Goal: Information Seeking & Learning: Learn about a topic

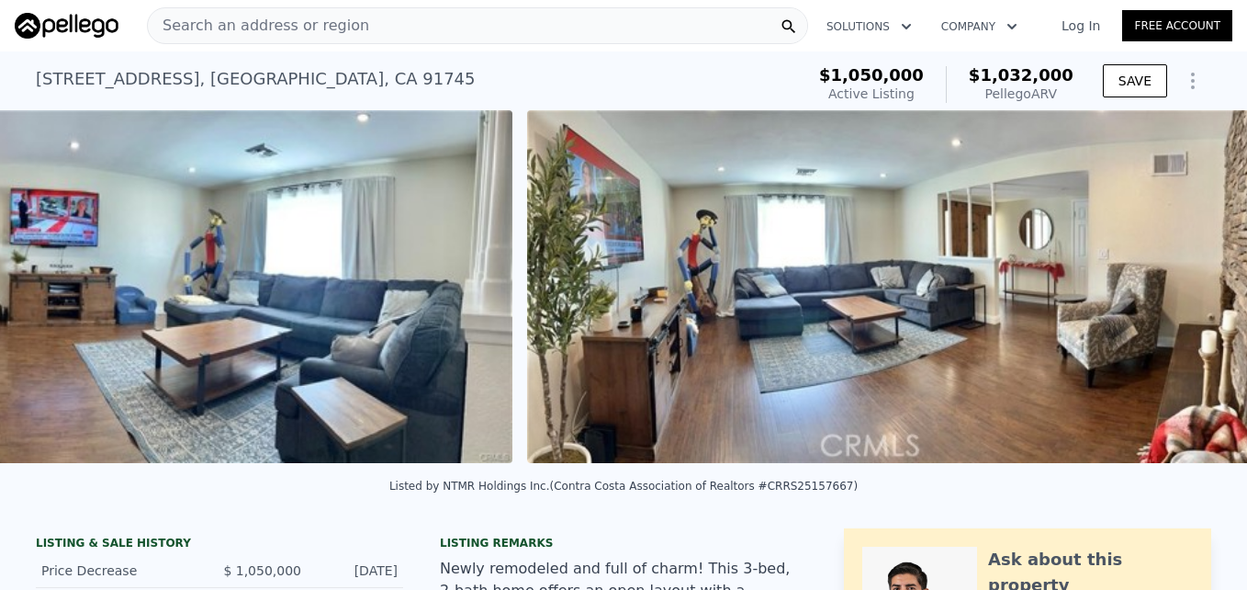
scroll to position [0, 3119]
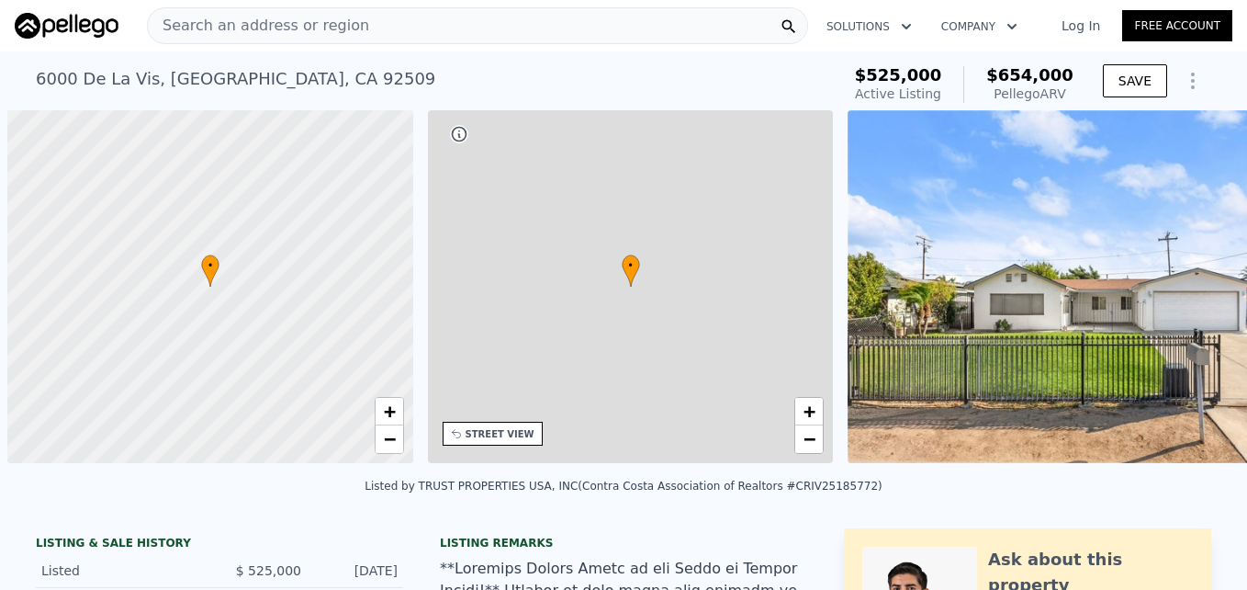
scroll to position [0, 7]
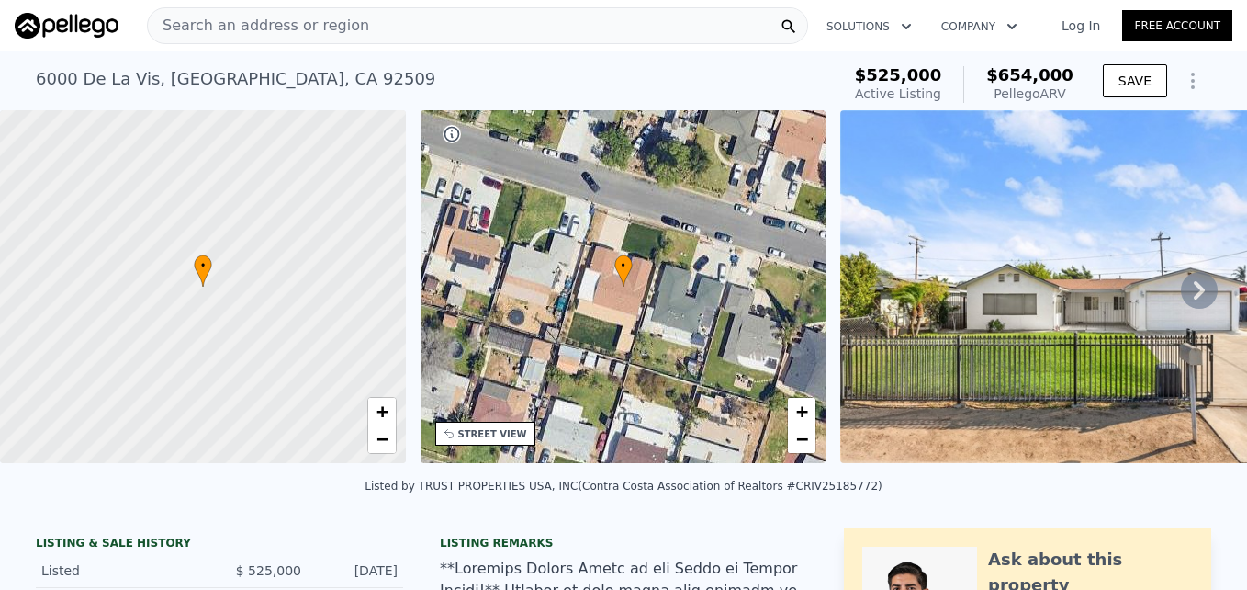
click at [254, 13] on div "Search an address or region" at bounding box center [258, 25] width 221 height 35
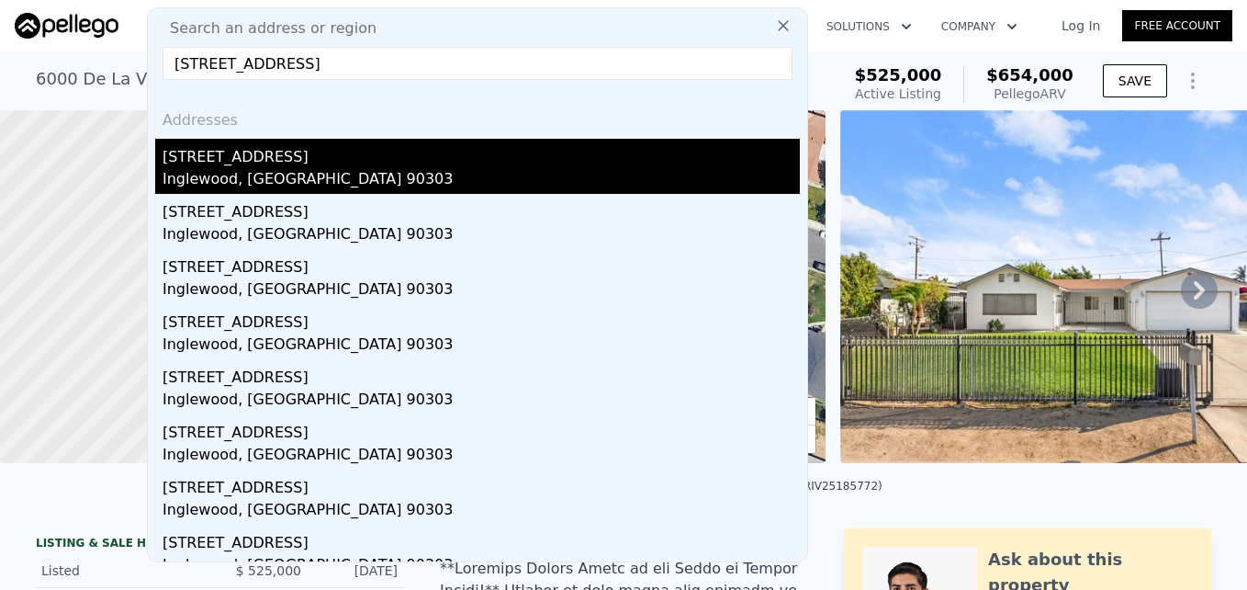
type input "3848 W 112th St, Inglewood, CA 90303"
click at [270, 184] on div "Inglewood, CA 90303" at bounding box center [481, 181] width 637 height 26
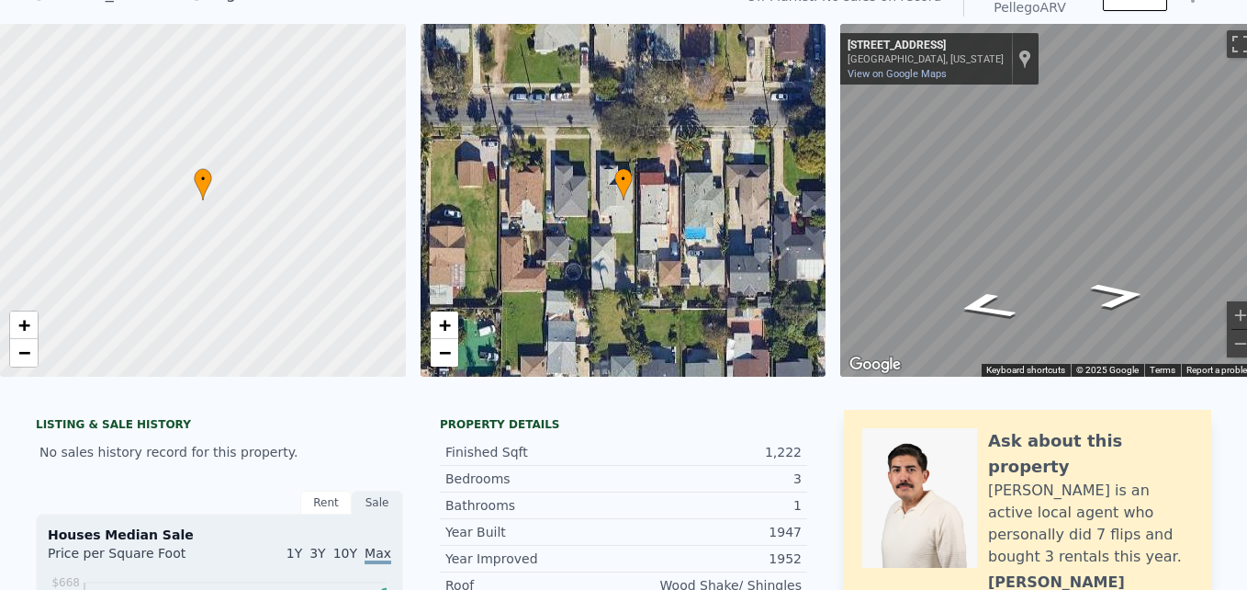
scroll to position [63, 0]
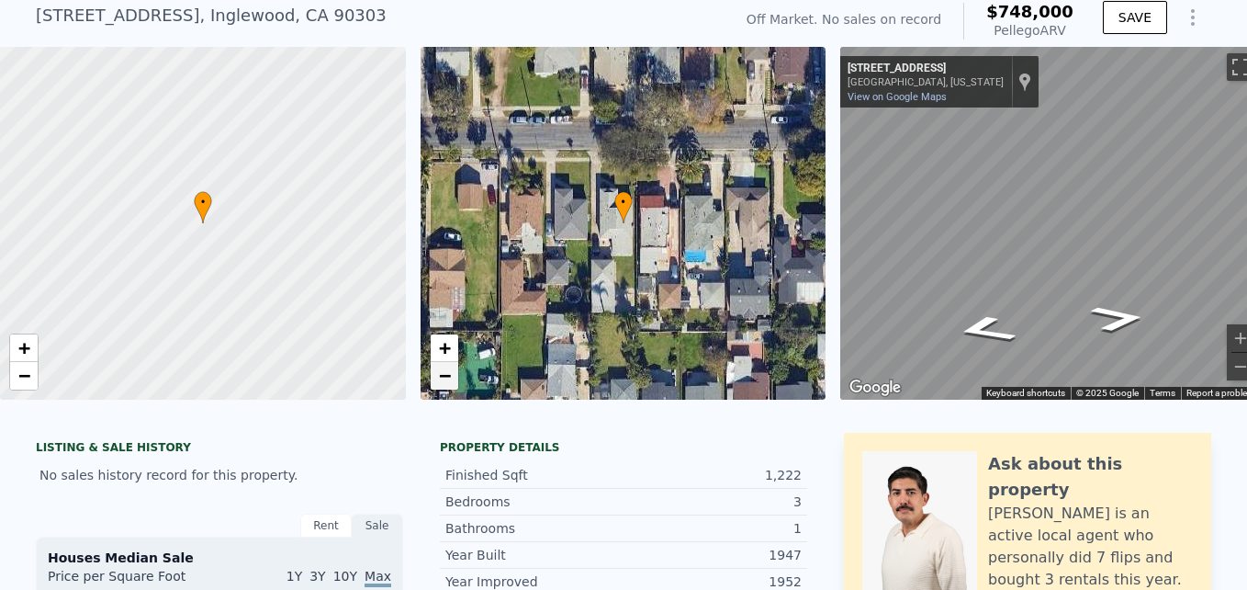
click at [445, 380] on span "−" at bounding box center [444, 375] width 12 height 23
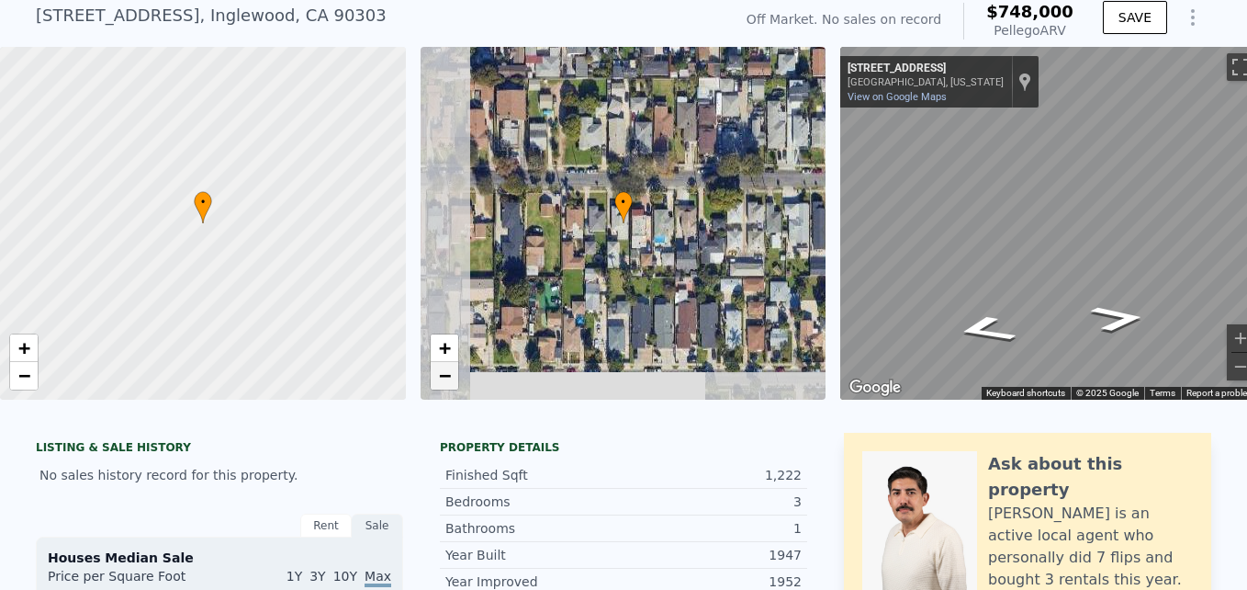
click at [445, 380] on span "−" at bounding box center [444, 375] width 12 height 23
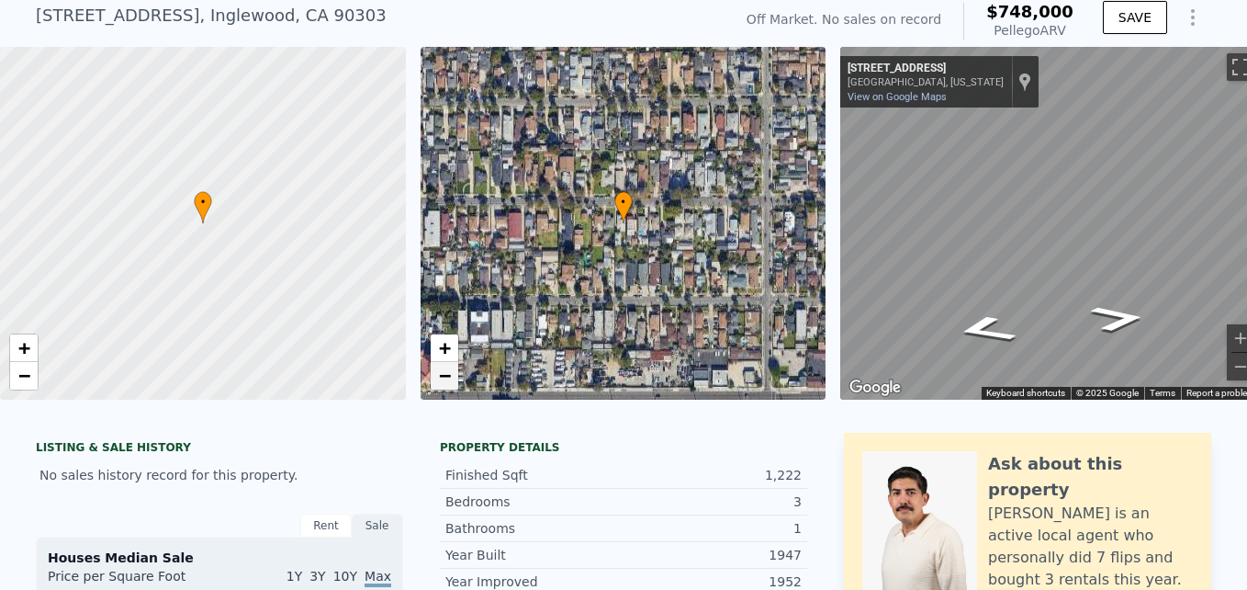
click at [445, 380] on span "−" at bounding box center [444, 375] width 12 height 23
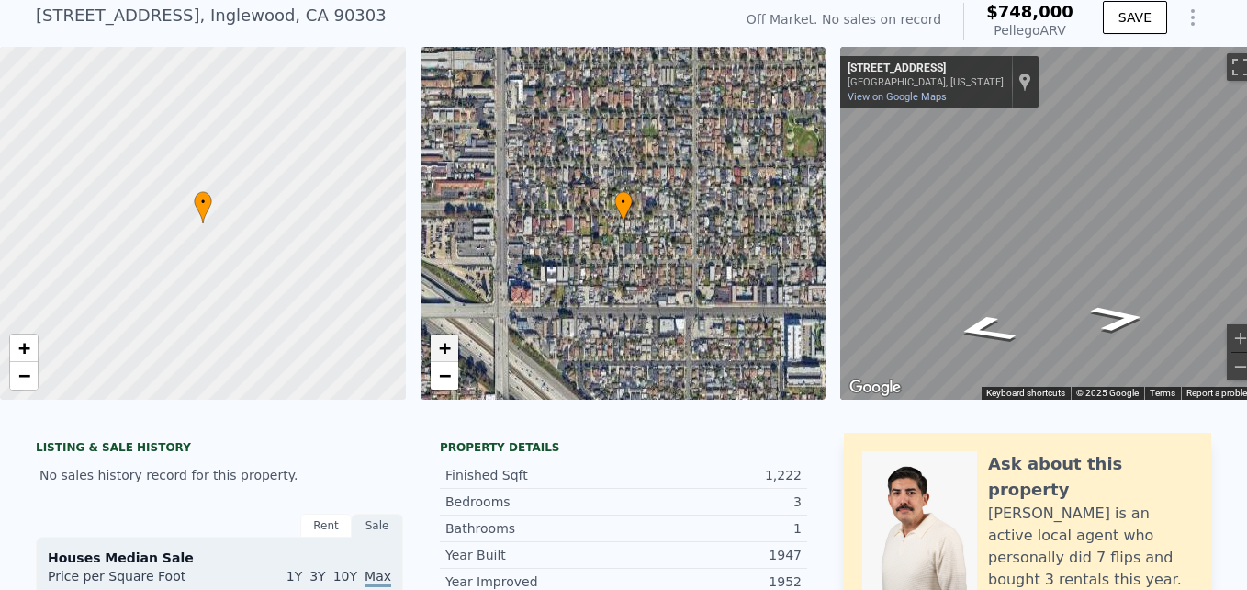
click at [447, 351] on span "+" at bounding box center [444, 347] width 12 height 23
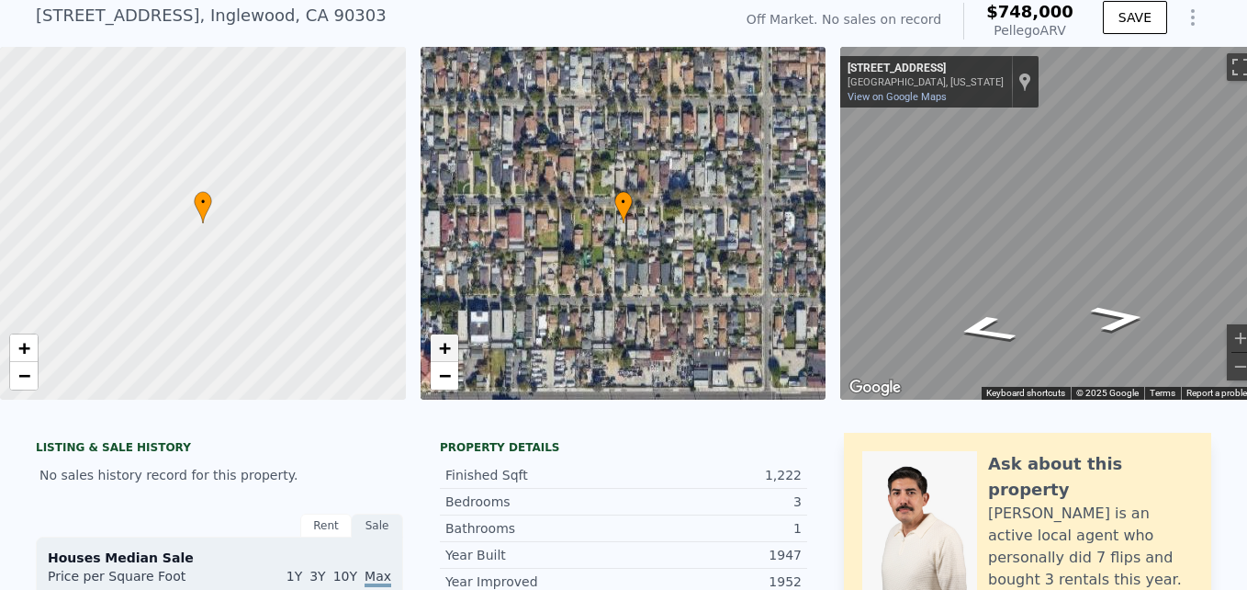
click at [447, 351] on span "+" at bounding box center [444, 347] width 12 height 23
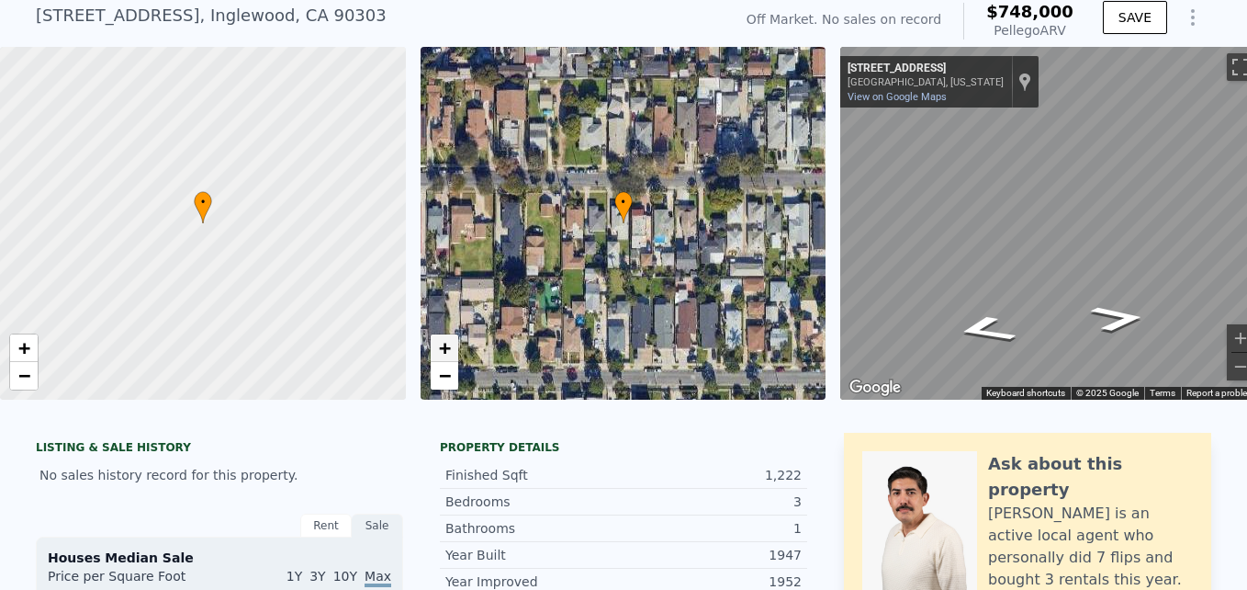
click at [447, 351] on span "+" at bounding box center [444, 347] width 12 height 23
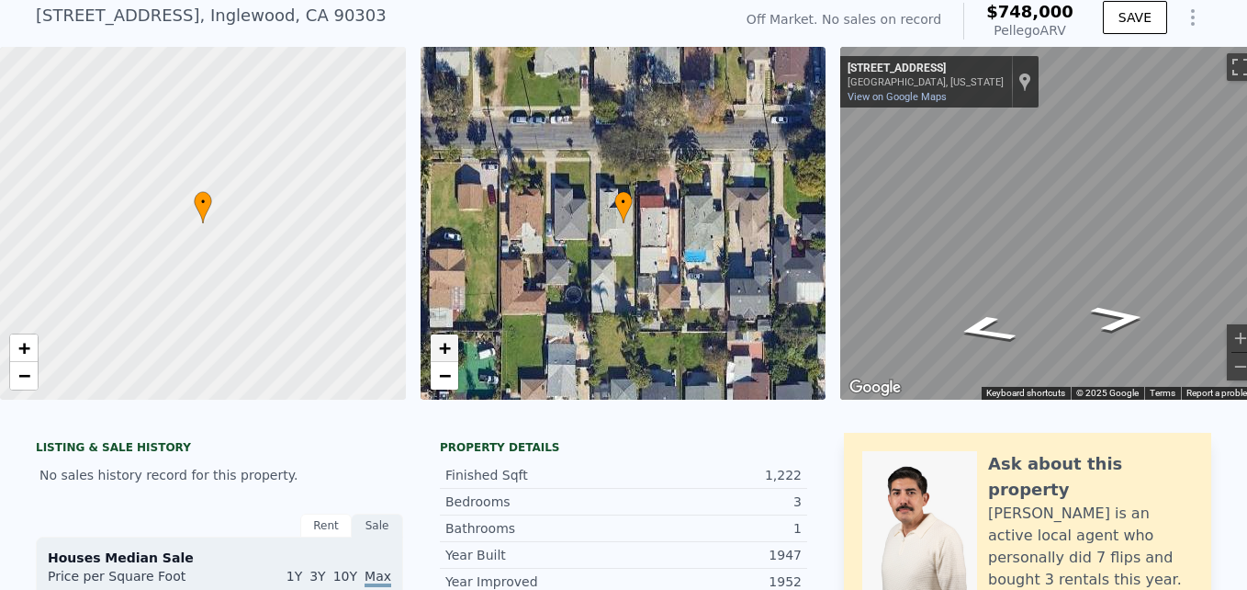
click at [447, 351] on span "+" at bounding box center [444, 347] width 12 height 23
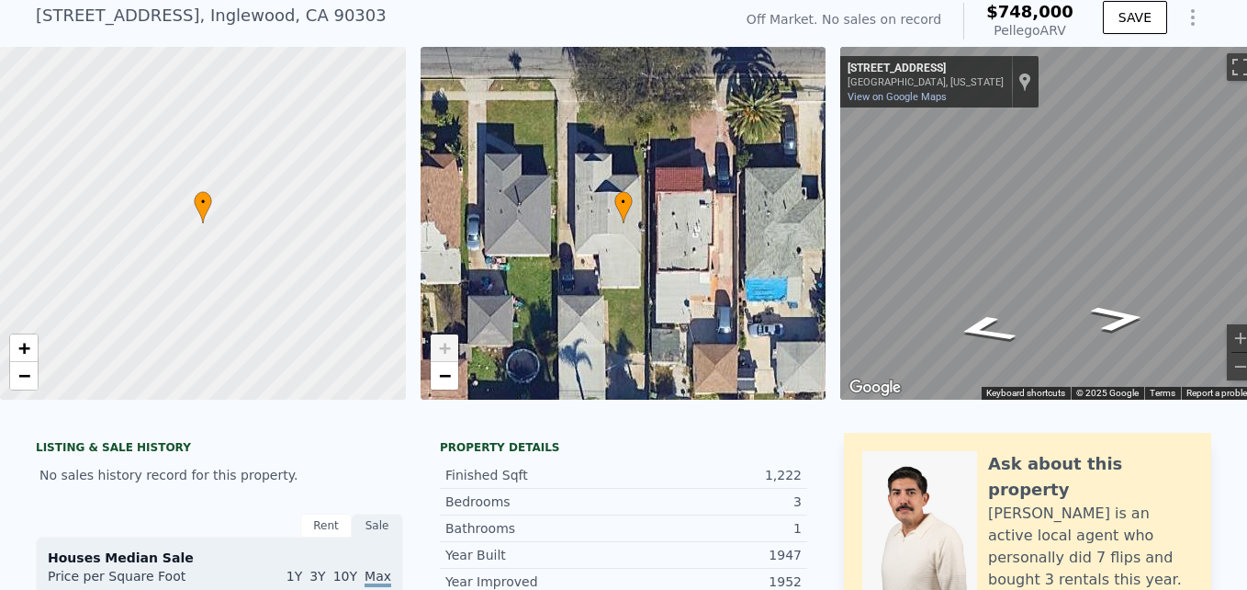
click at [447, 351] on span "+" at bounding box center [444, 347] width 12 height 23
click at [447, 386] on link "−" at bounding box center [445, 376] width 28 height 28
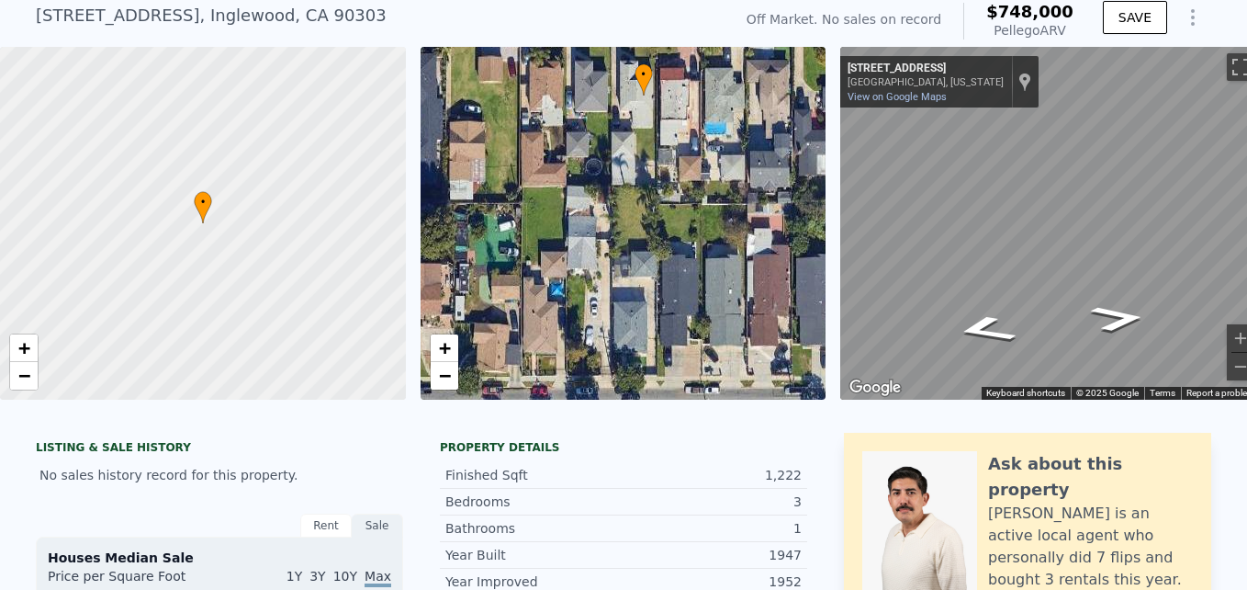
drag, startPoint x: 634, startPoint y: 361, endPoint x: 654, endPoint y: 233, distance: 129.2
click at [654, 233] on div "• + −" at bounding box center [624, 223] width 406 height 353
click at [450, 352] on span "+" at bounding box center [444, 347] width 12 height 23
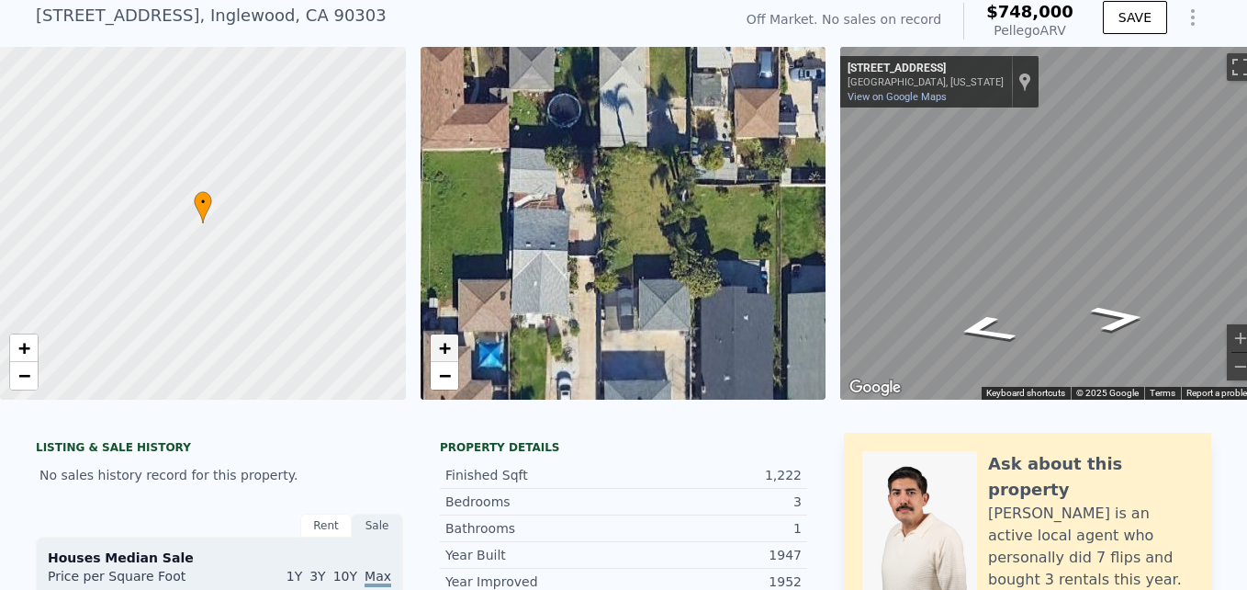
click at [450, 352] on span "+" at bounding box center [444, 347] width 12 height 23
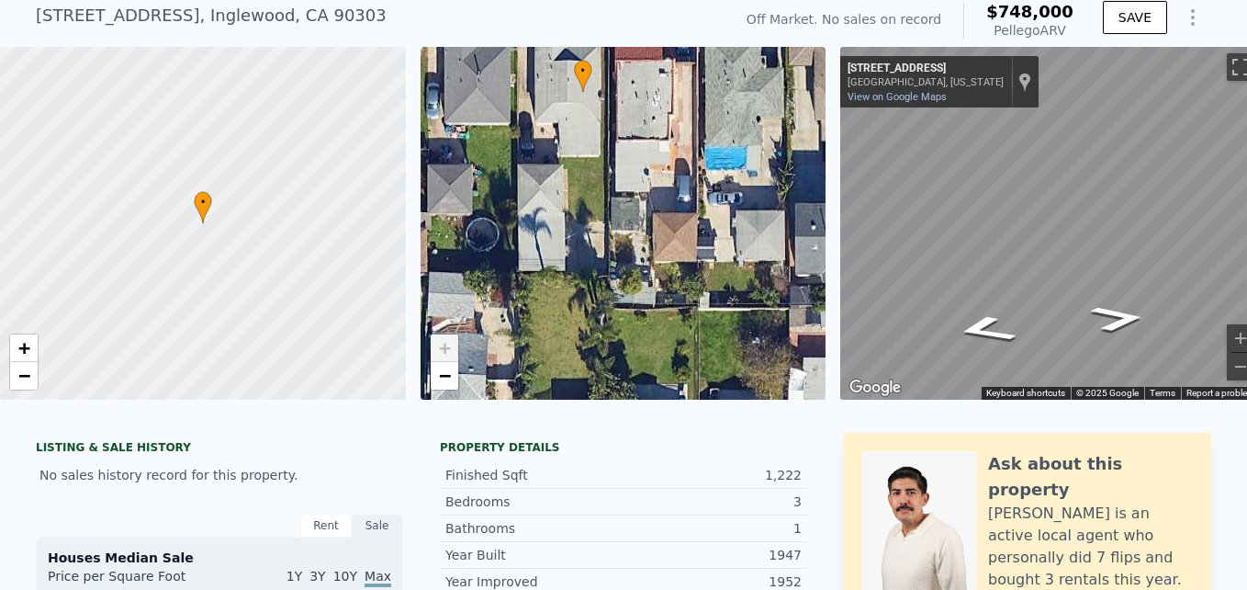
drag, startPoint x: 748, startPoint y: 186, endPoint x: 669, endPoint y: 328, distance: 162.4
click at [669, 328] on div "• + −" at bounding box center [624, 223] width 406 height 353
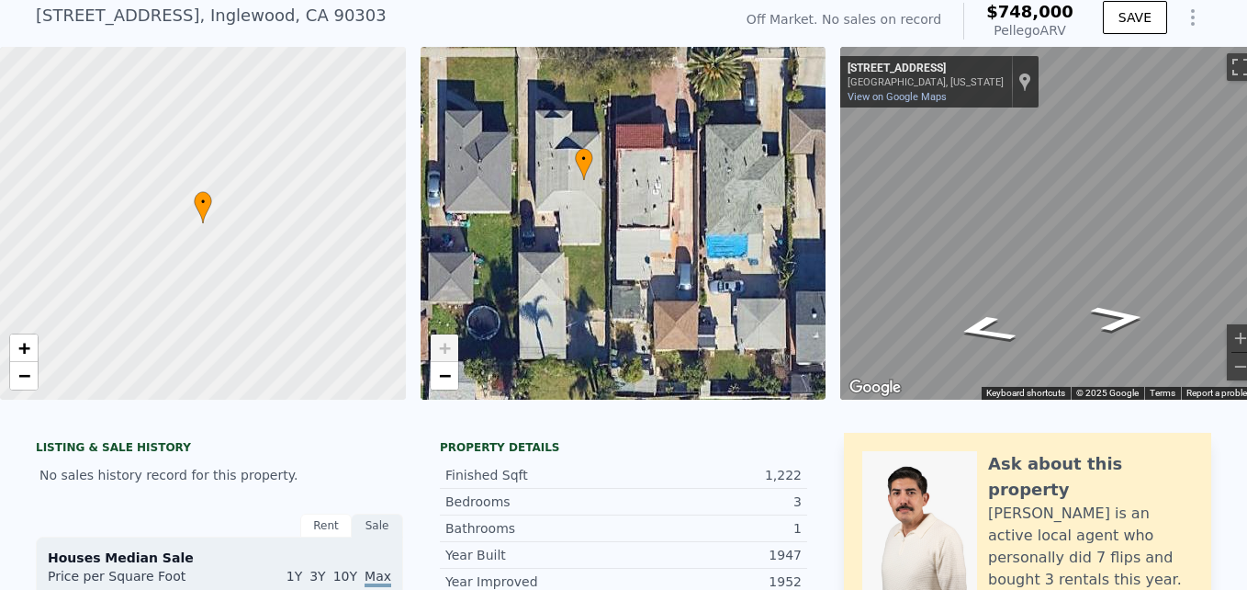
drag, startPoint x: 669, startPoint y: 328, endPoint x: 671, endPoint y: 392, distance: 64.3
click at [671, 392] on div "• + −" at bounding box center [624, 223] width 406 height 353
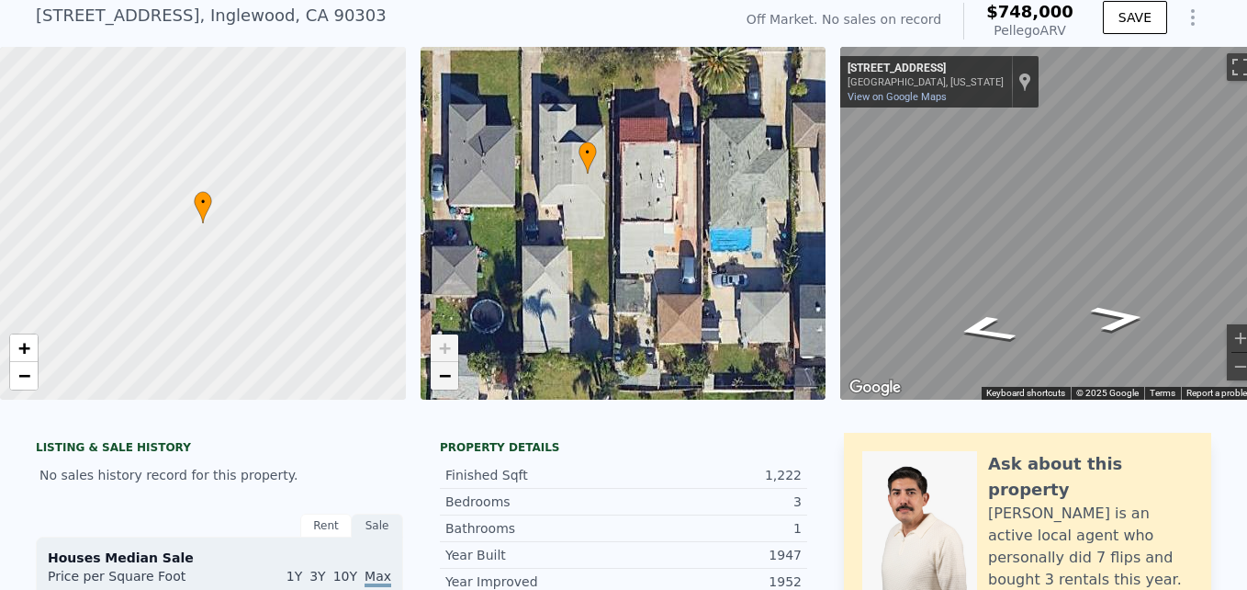
click at [446, 379] on span "−" at bounding box center [444, 375] width 12 height 23
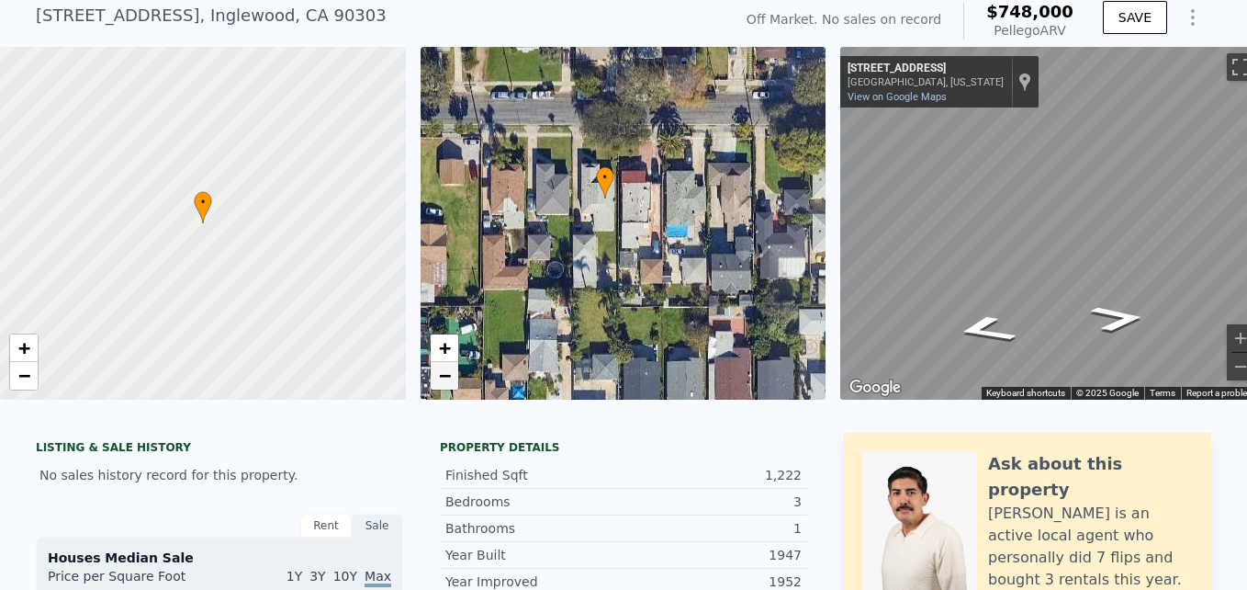
click at [445, 381] on span "−" at bounding box center [444, 375] width 12 height 23
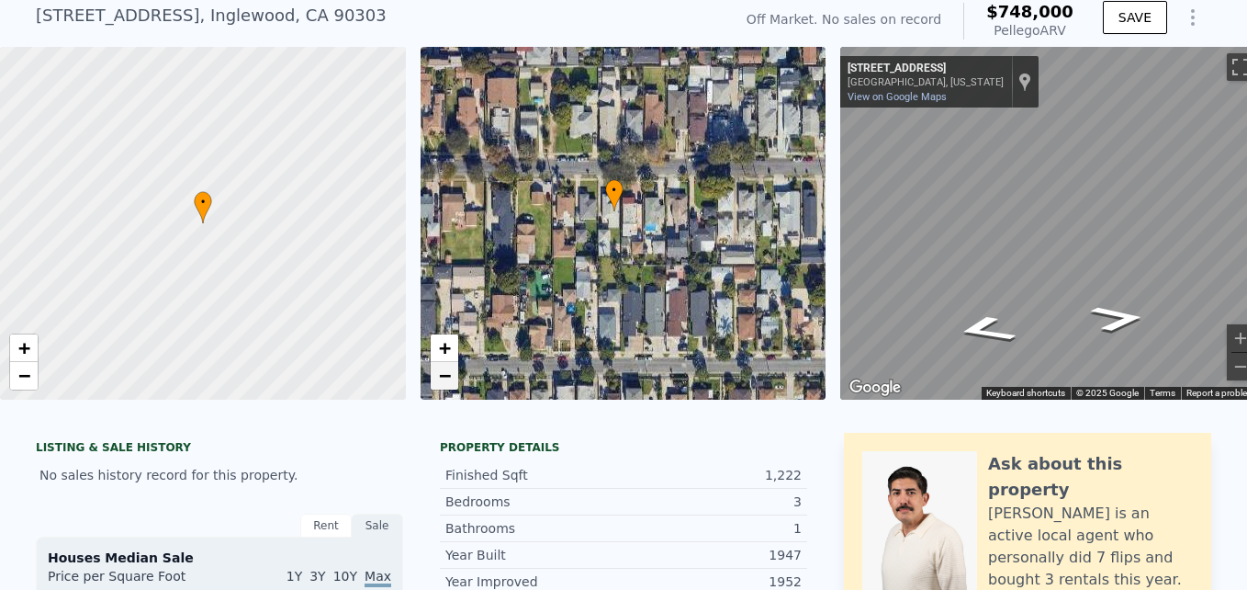
click at [445, 381] on span "−" at bounding box center [444, 375] width 12 height 23
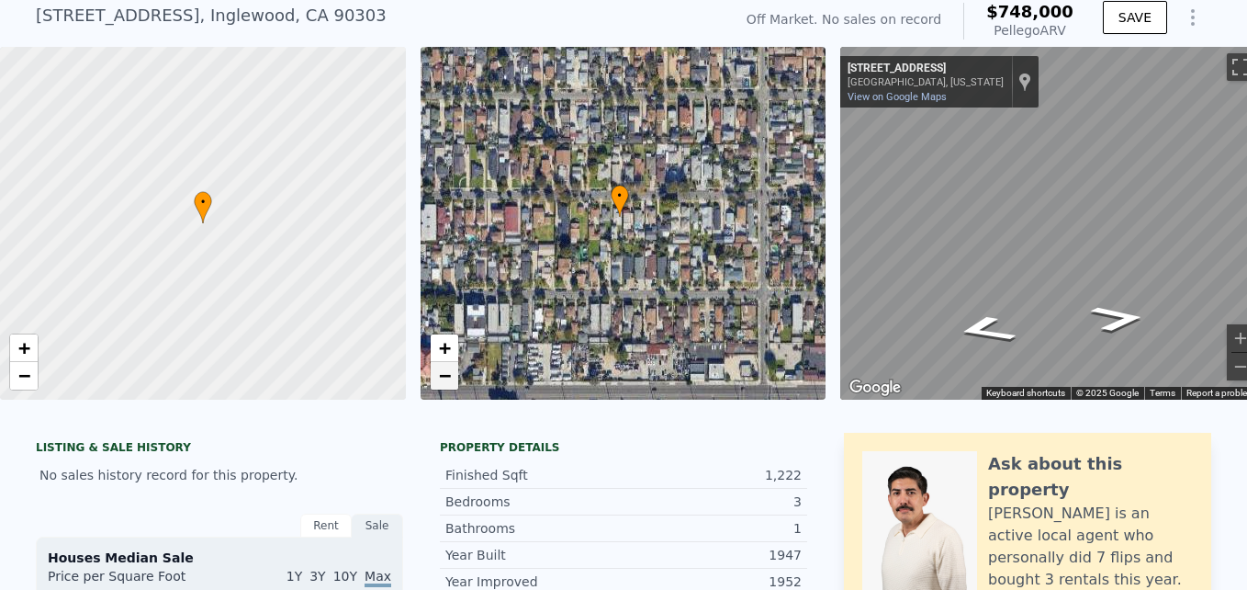
click at [445, 381] on span "−" at bounding box center [444, 375] width 12 height 23
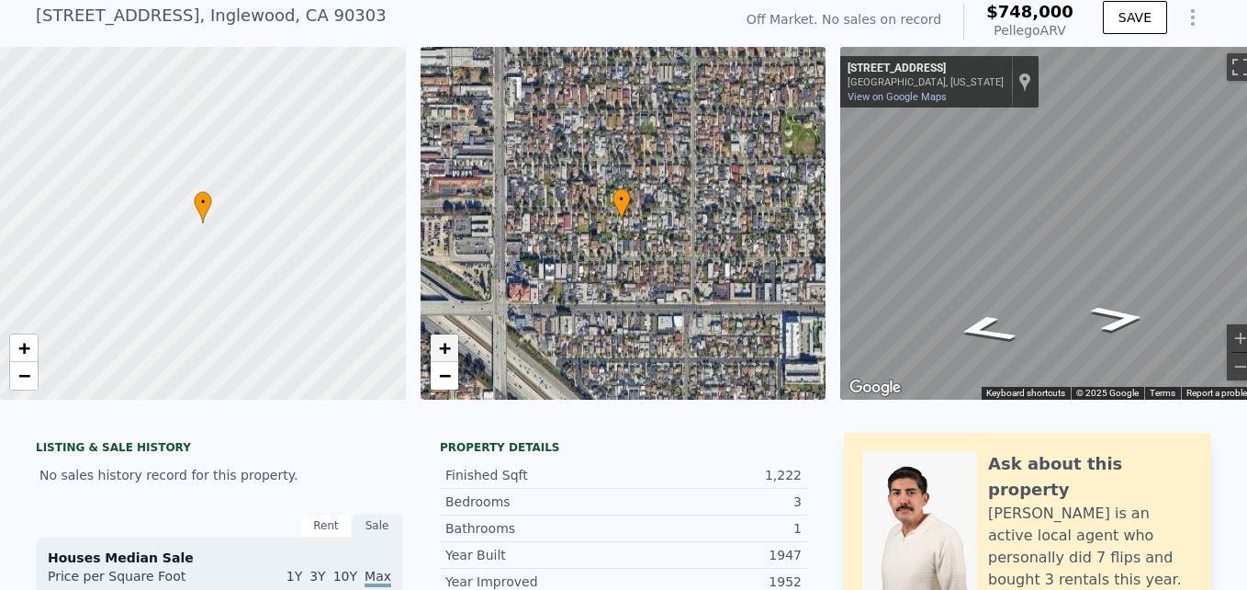
click at [444, 345] on span "+" at bounding box center [444, 347] width 12 height 23
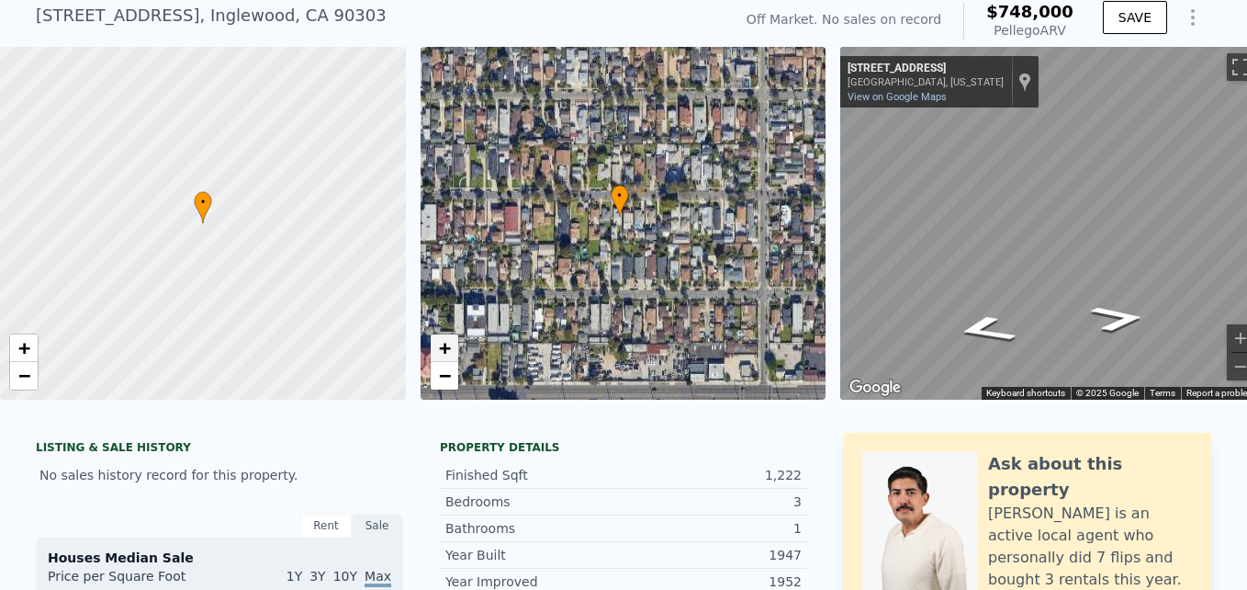
click at [444, 345] on span "+" at bounding box center [444, 347] width 12 height 23
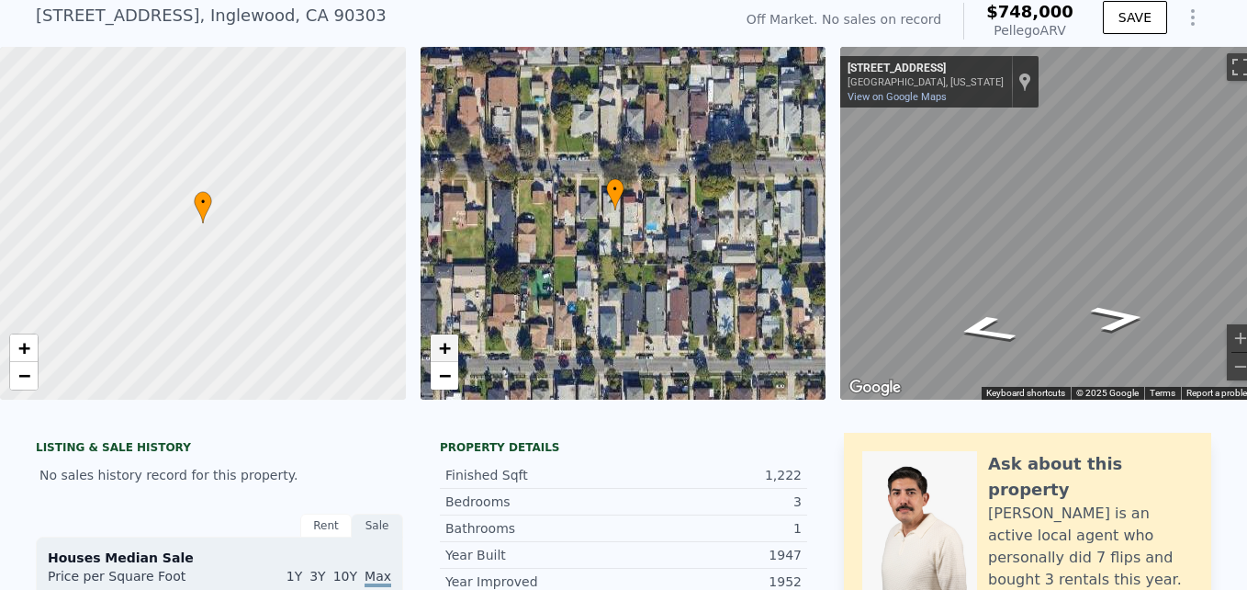
click at [444, 345] on span "+" at bounding box center [444, 347] width 12 height 23
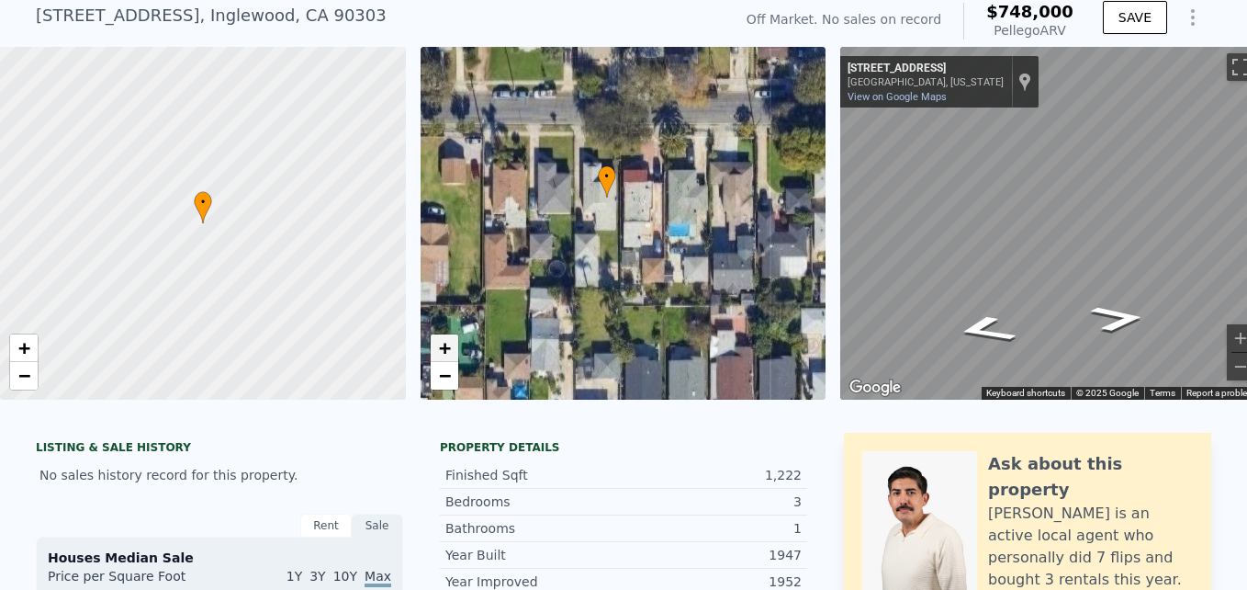
click at [444, 345] on span "+" at bounding box center [444, 347] width 12 height 23
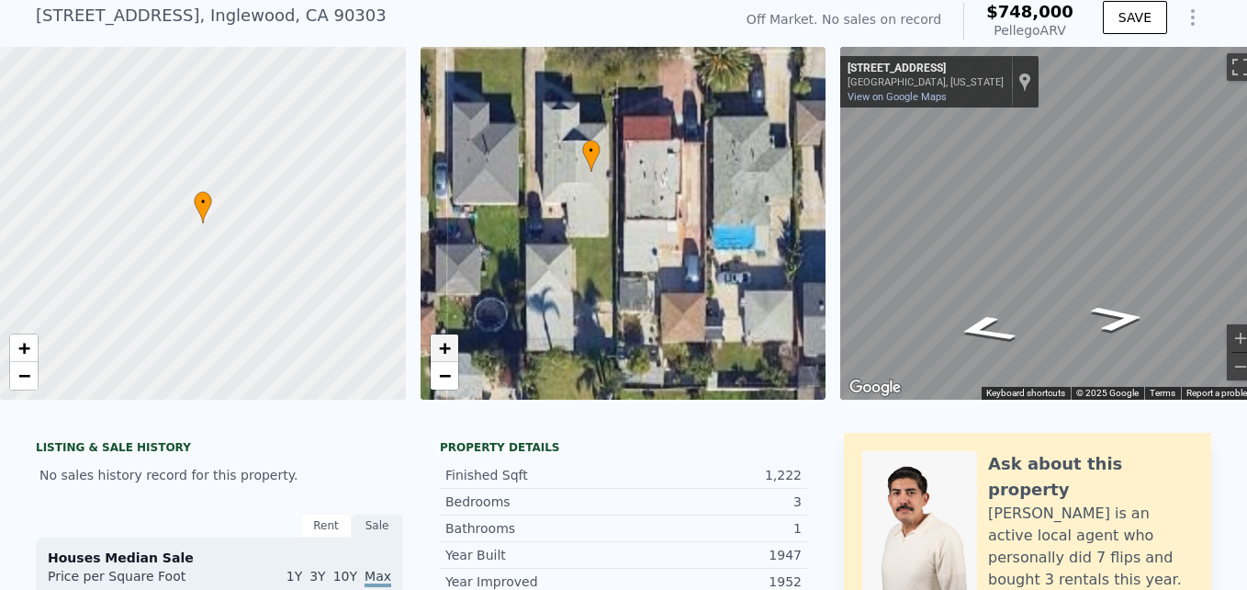
click at [444, 345] on span "+" at bounding box center [444, 347] width 12 height 23
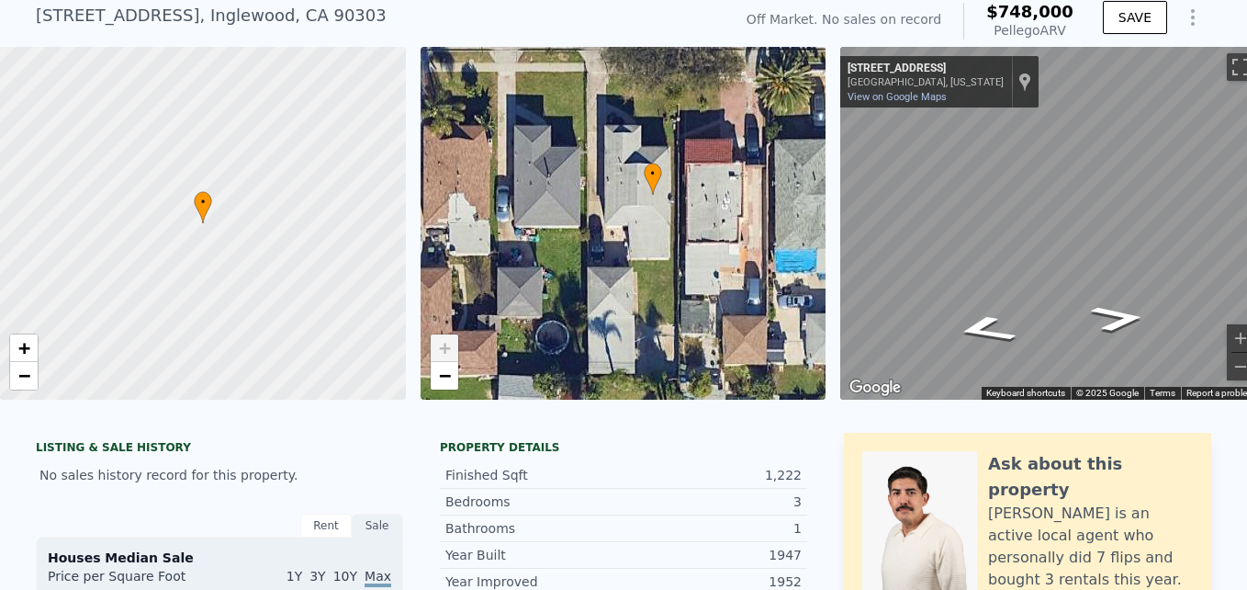
drag, startPoint x: 457, startPoint y: 263, endPoint x: 519, endPoint y: 286, distance: 65.7
click at [519, 286] on div "• + −" at bounding box center [624, 223] width 406 height 353
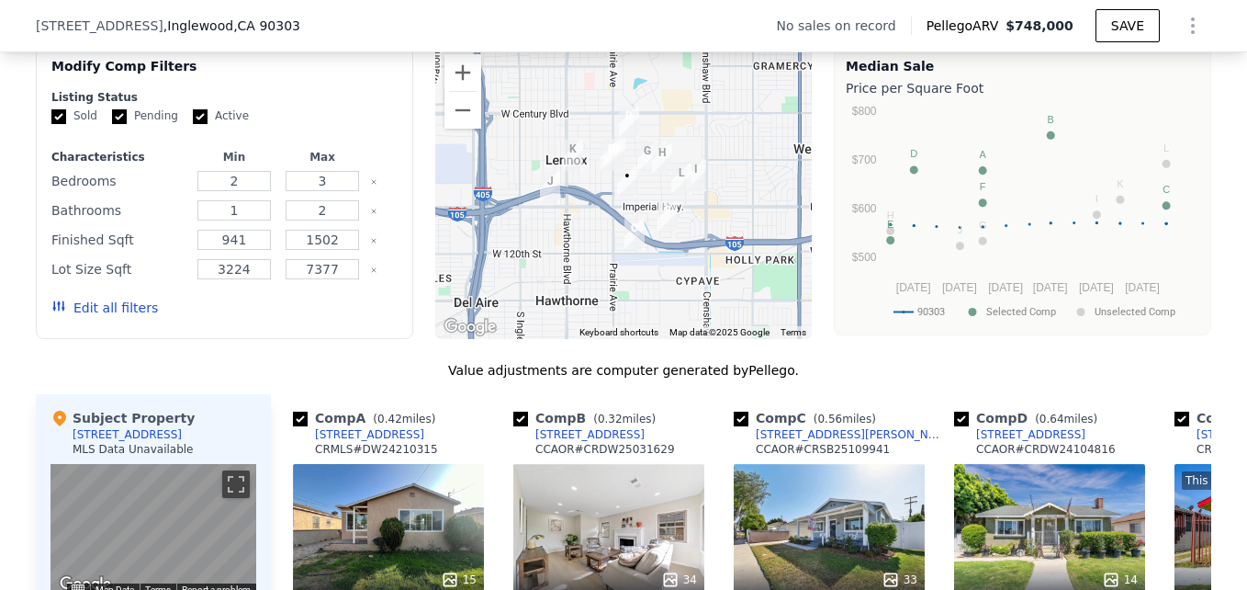
scroll to position [1440, 0]
click at [453, 80] on button "Zoom in" at bounding box center [462, 73] width 37 height 37
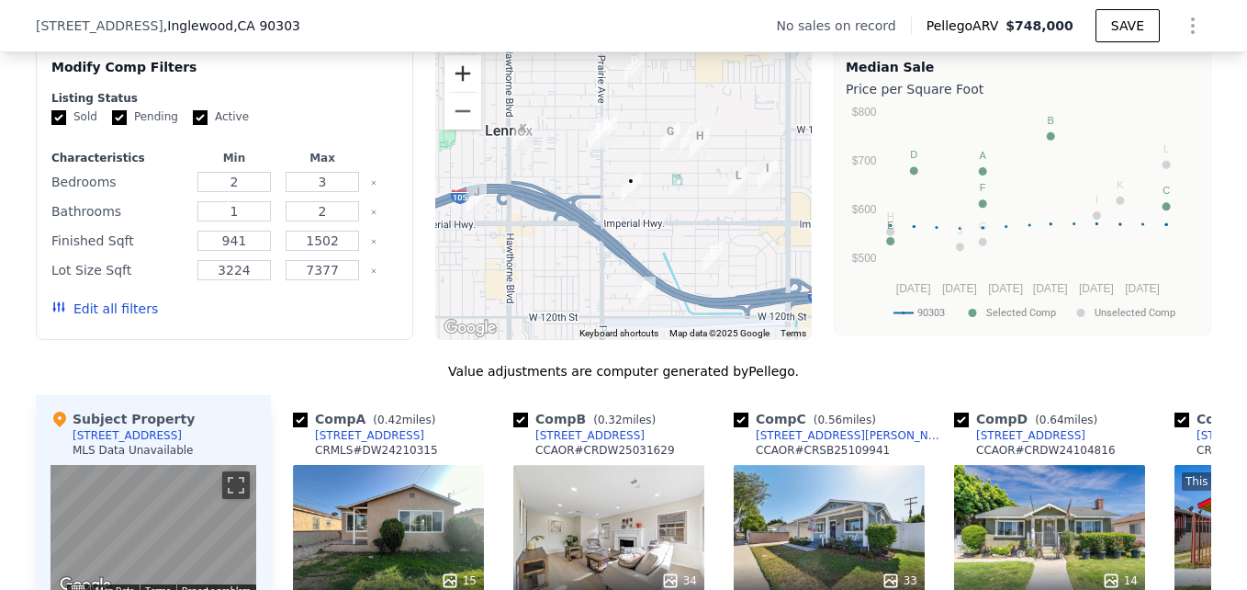
click at [453, 82] on button "Zoom in" at bounding box center [462, 73] width 37 height 37
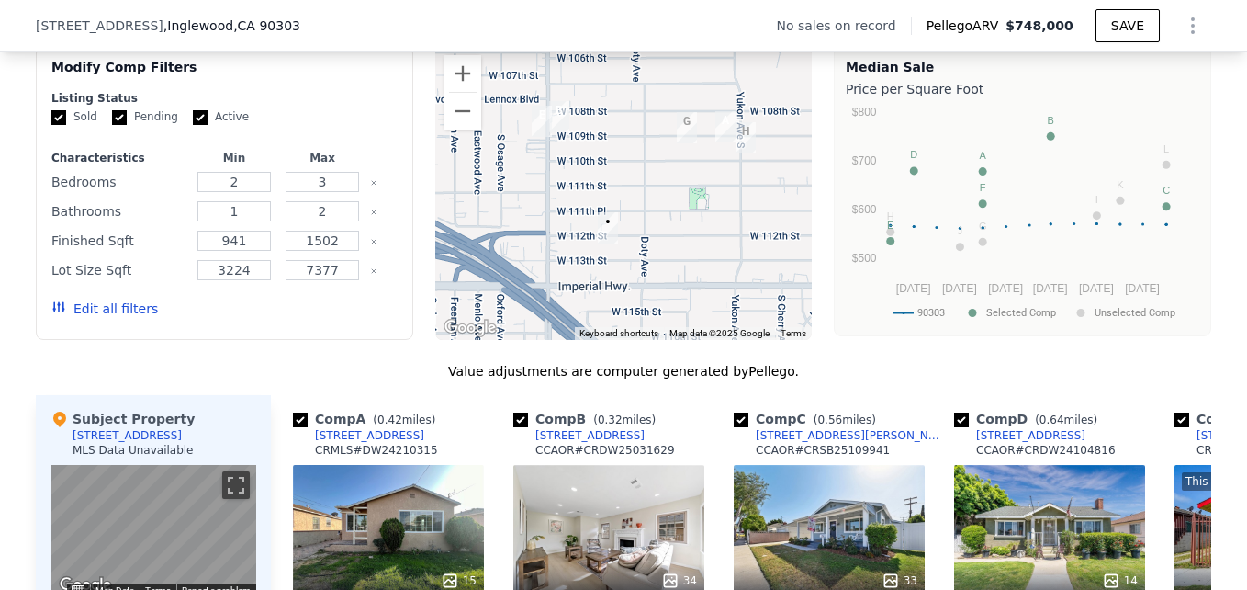
drag, startPoint x: 668, startPoint y: 132, endPoint x: 630, endPoint y: 172, distance: 54.6
click at [630, 172] on div at bounding box center [623, 193] width 377 height 294
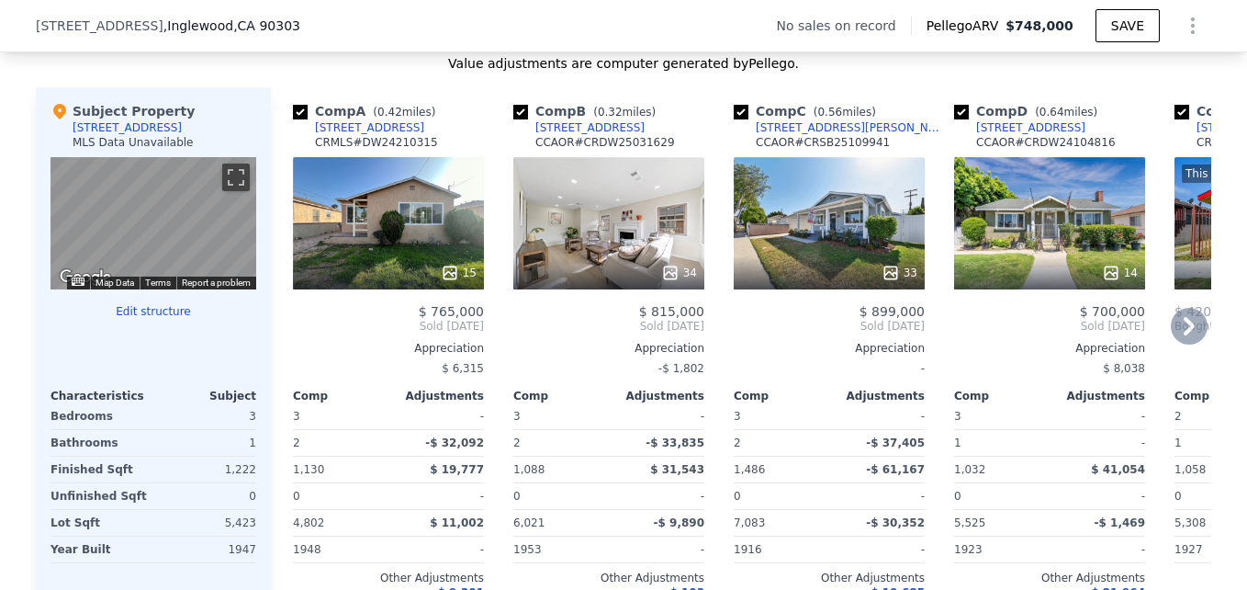
scroll to position [1747, 0]
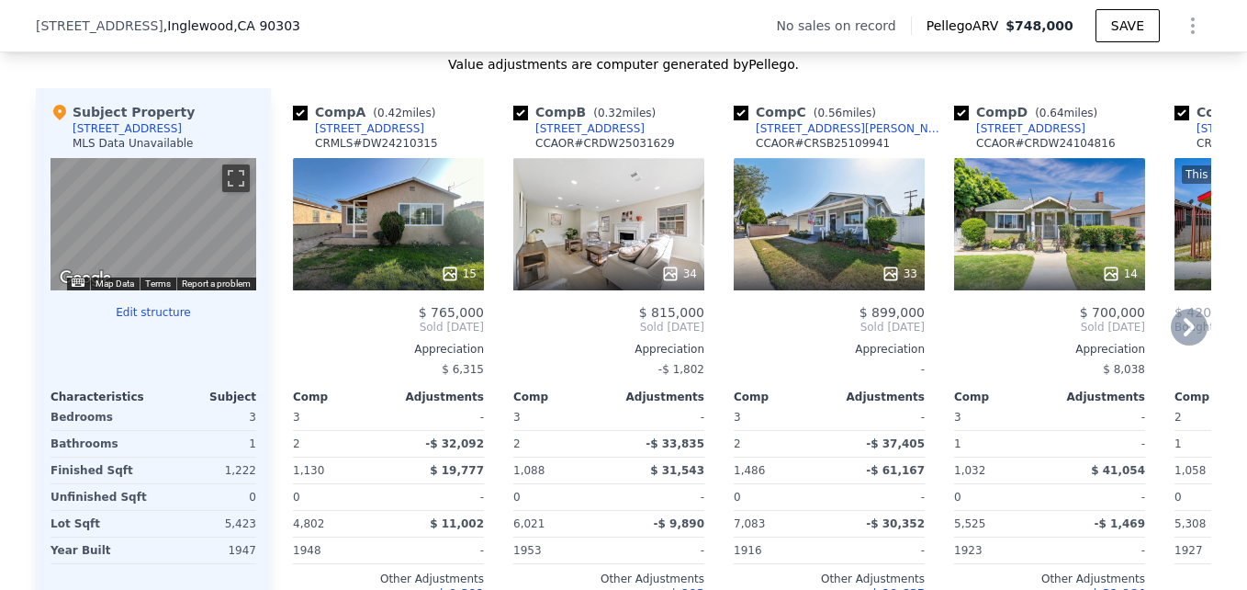
click at [641, 241] on div "34" at bounding box center [608, 224] width 191 height 132
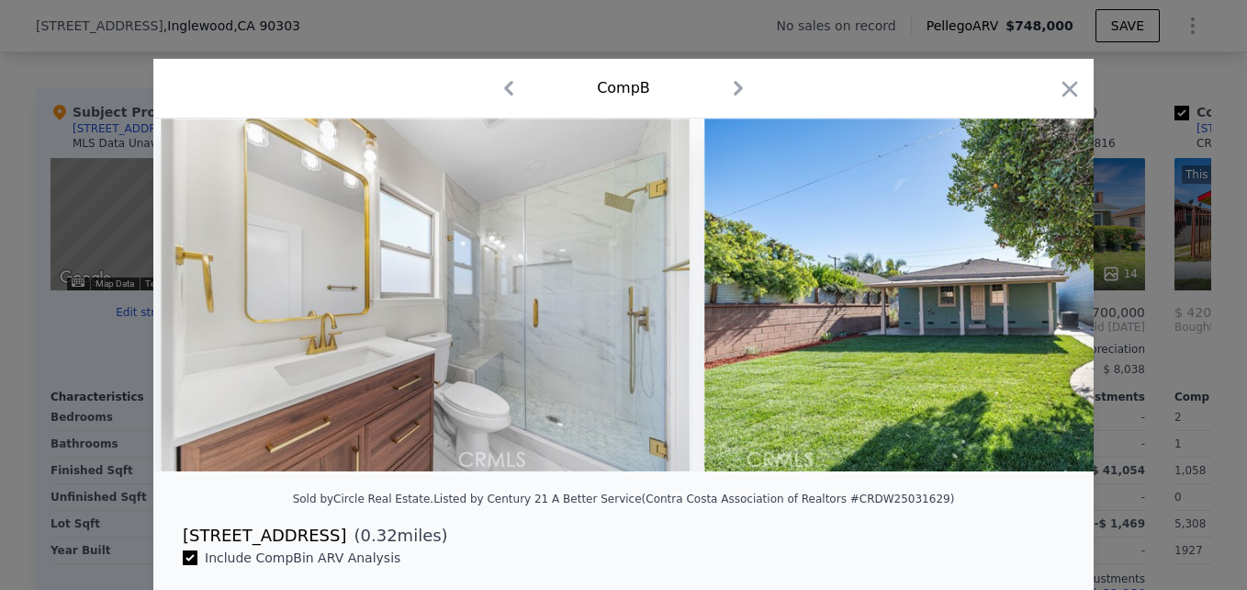
scroll to position [0, 13579]
click at [1069, 95] on icon "button" at bounding box center [1070, 89] width 16 height 16
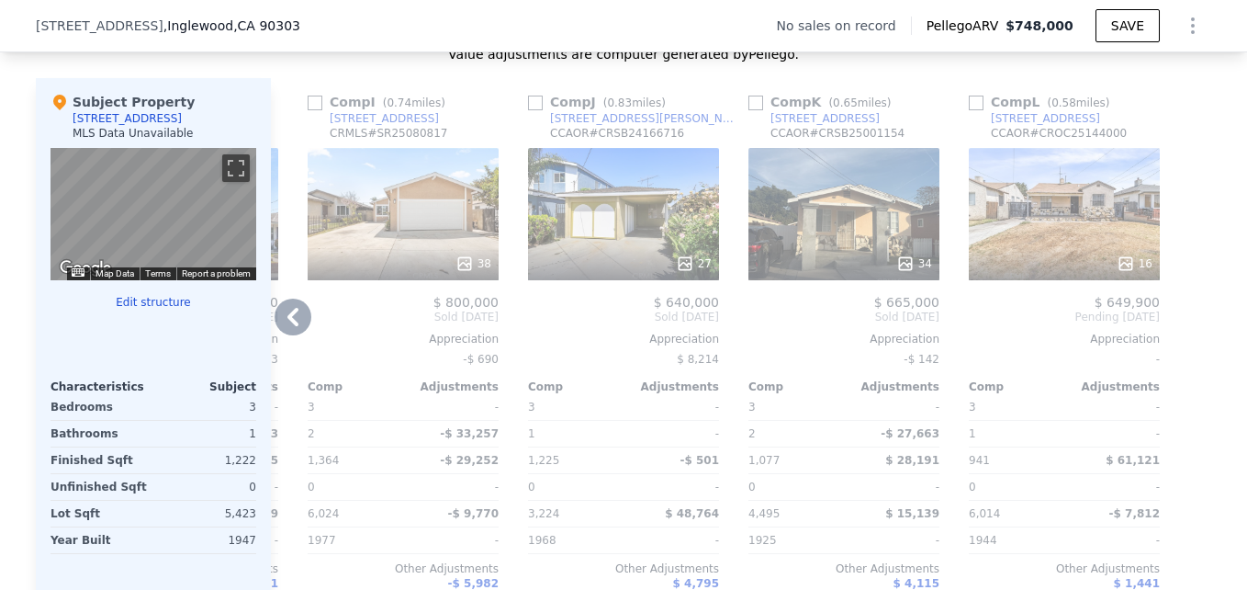
scroll to position [1756, 0]
click at [413, 242] on div "38" at bounding box center [403, 215] width 191 height 132
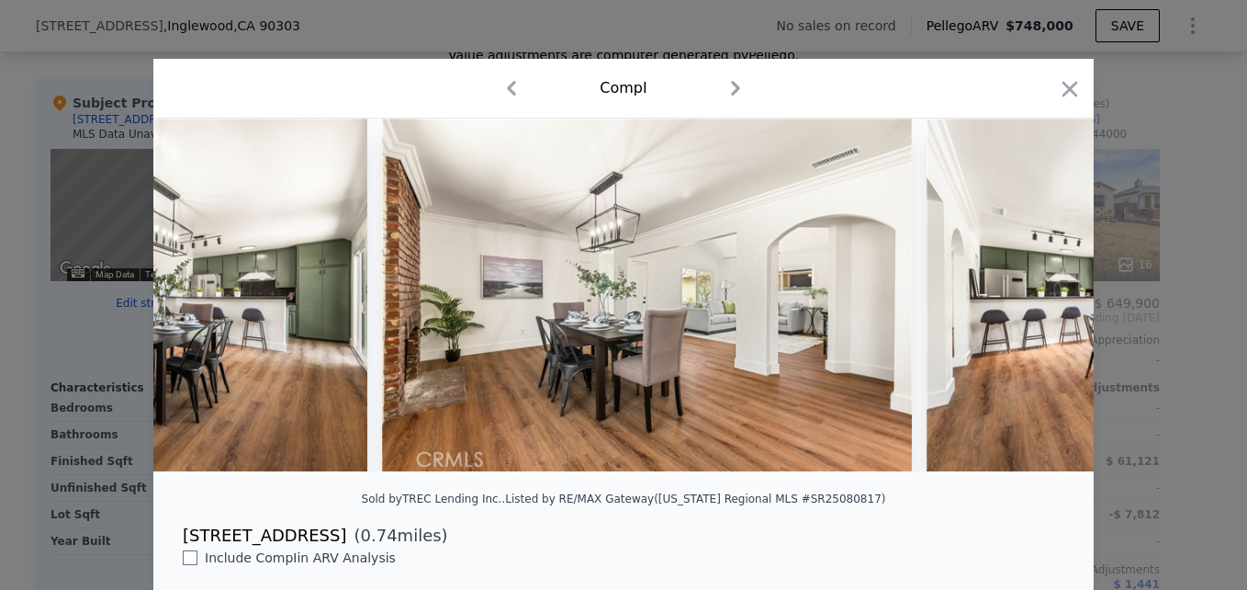
scroll to position [0, 5411]
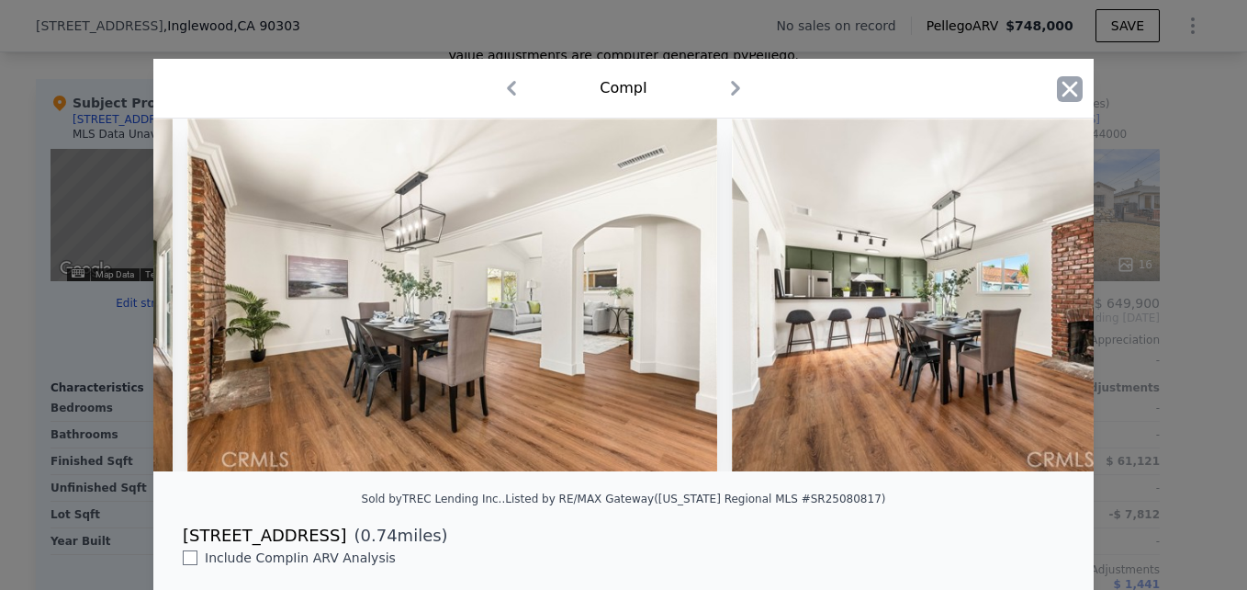
click at [1065, 90] on icon "button" at bounding box center [1070, 89] width 16 height 16
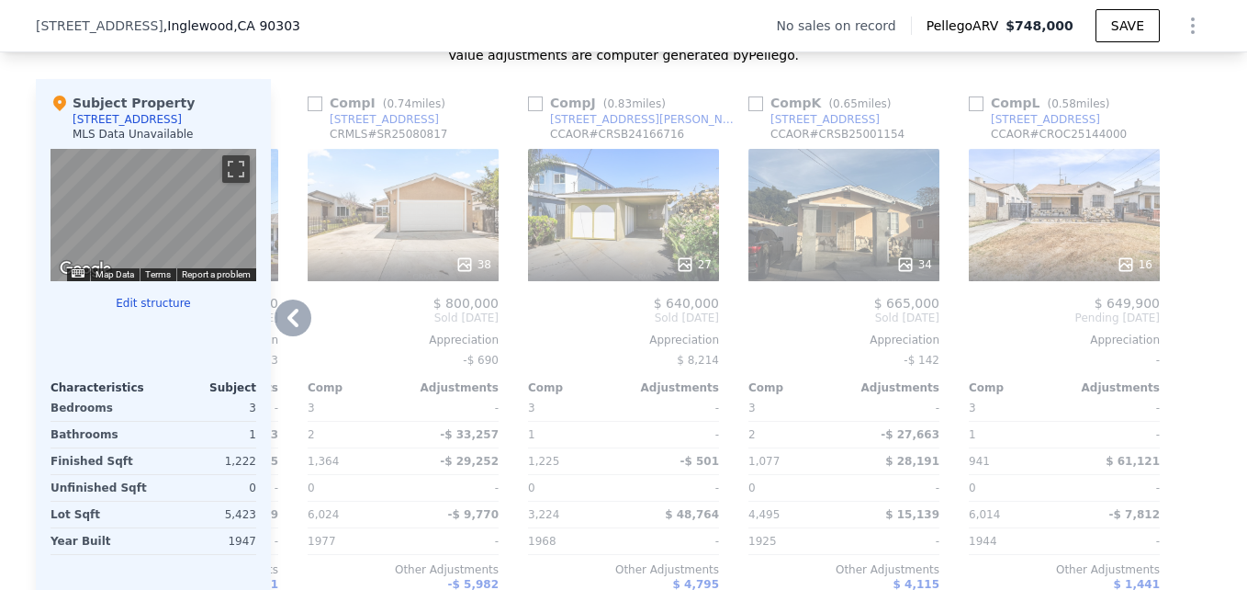
click at [835, 248] on div "34" at bounding box center [843, 215] width 191 height 132
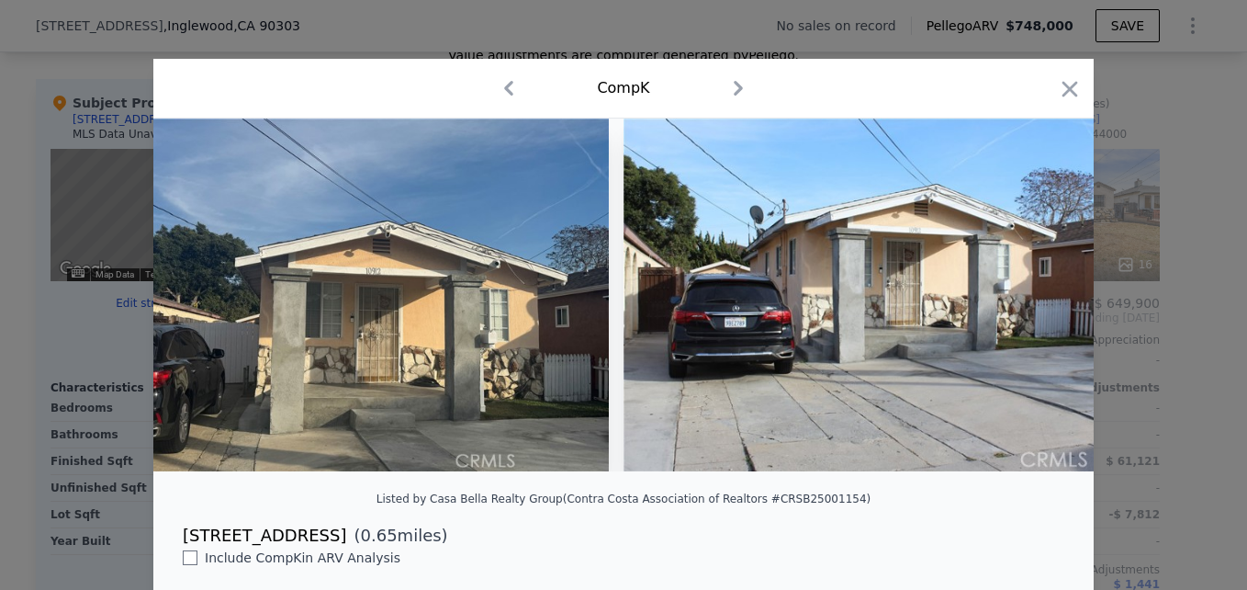
scroll to position [0, 3436]
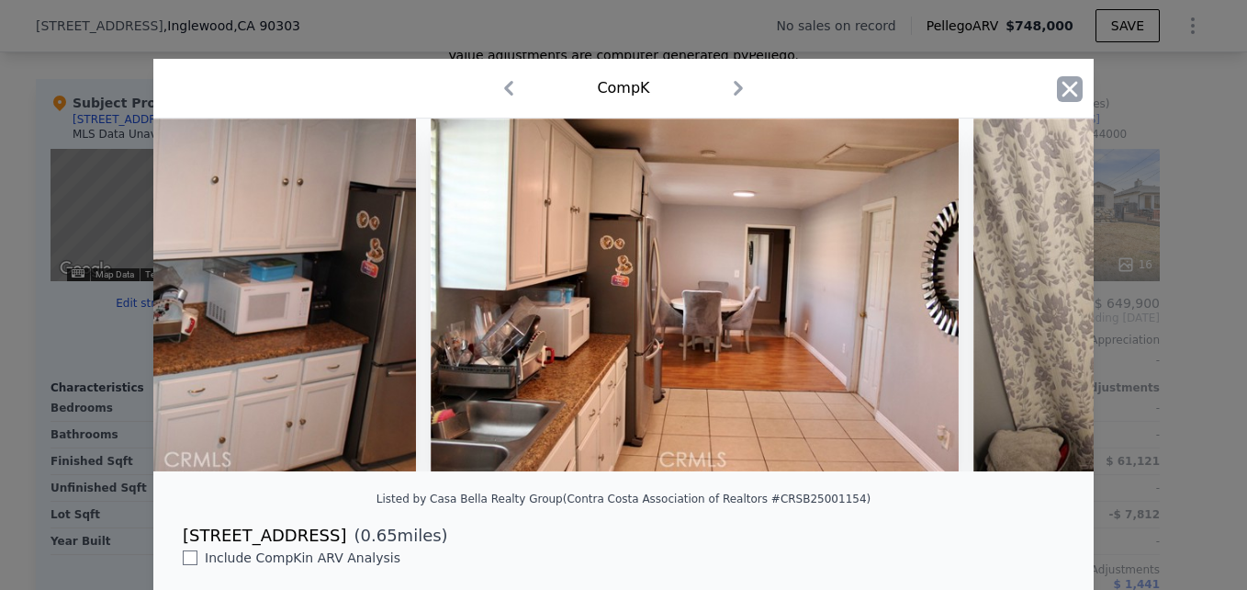
click at [1065, 89] on icon "button" at bounding box center [1070, 89] width 26 height 26
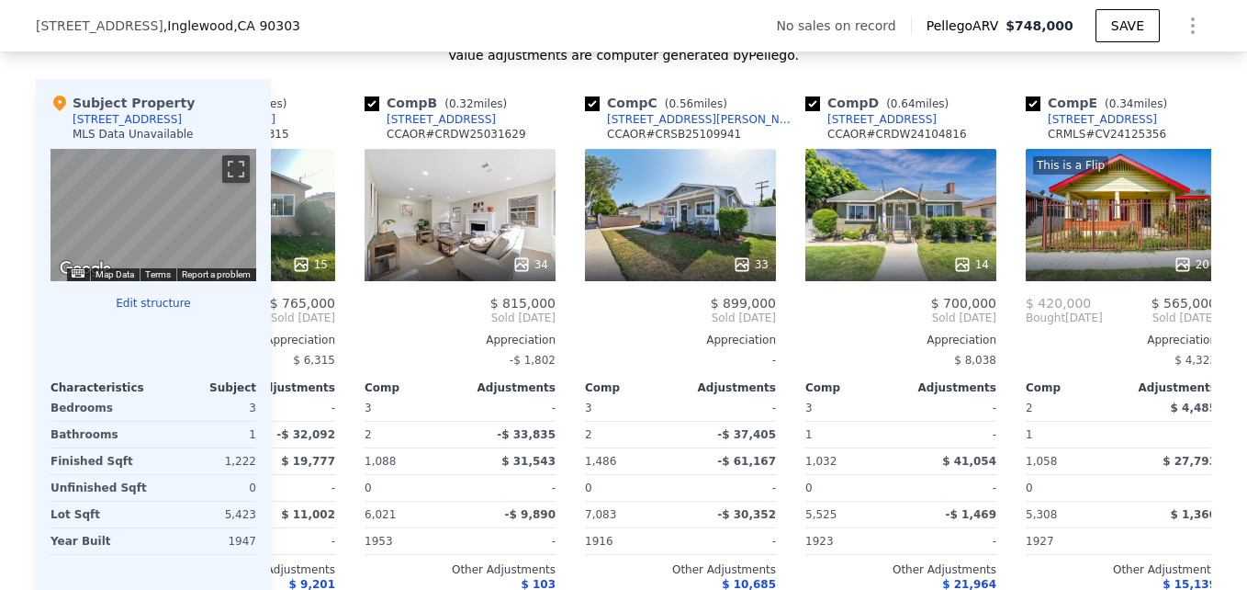
scroll to position [0, 150]
click at [441, 218] on div "34" at bounding box center [459, 215] width 191 height 132
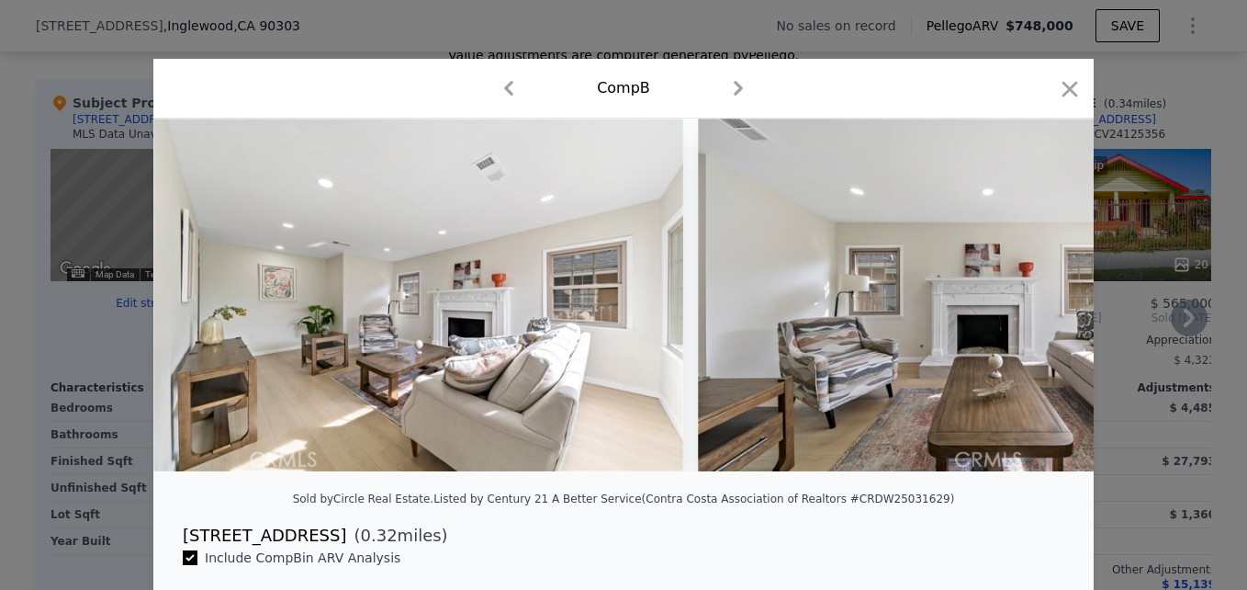
click at [441, 218] on img at bounding box center [418, 294] width 530 height 353
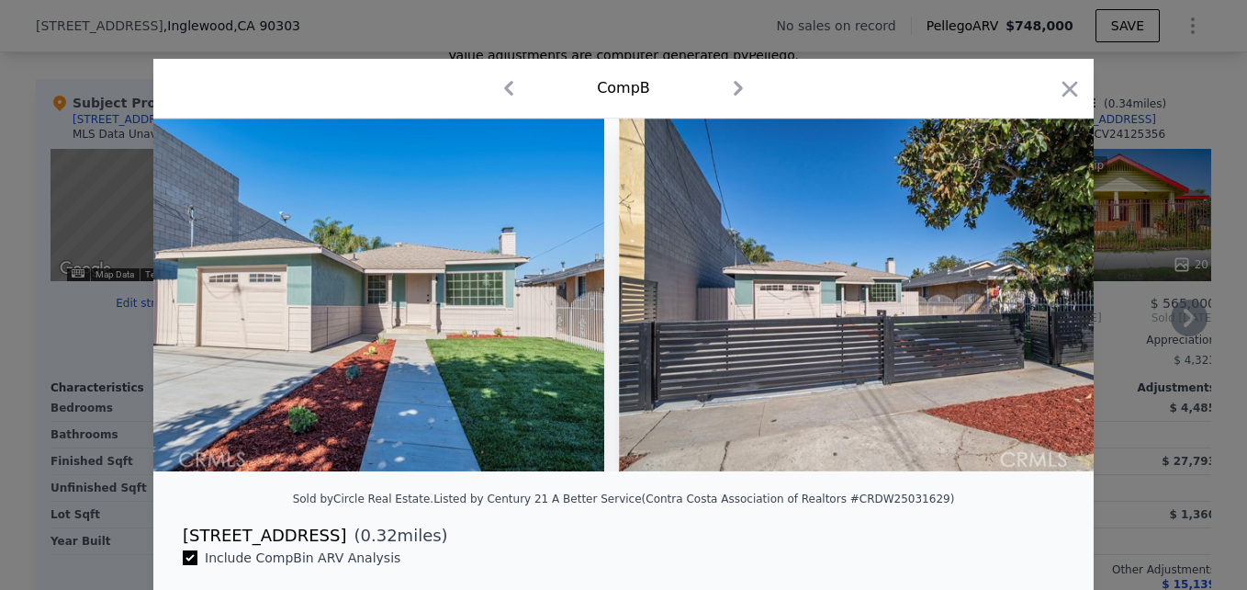
scroll to position [0, 17450]
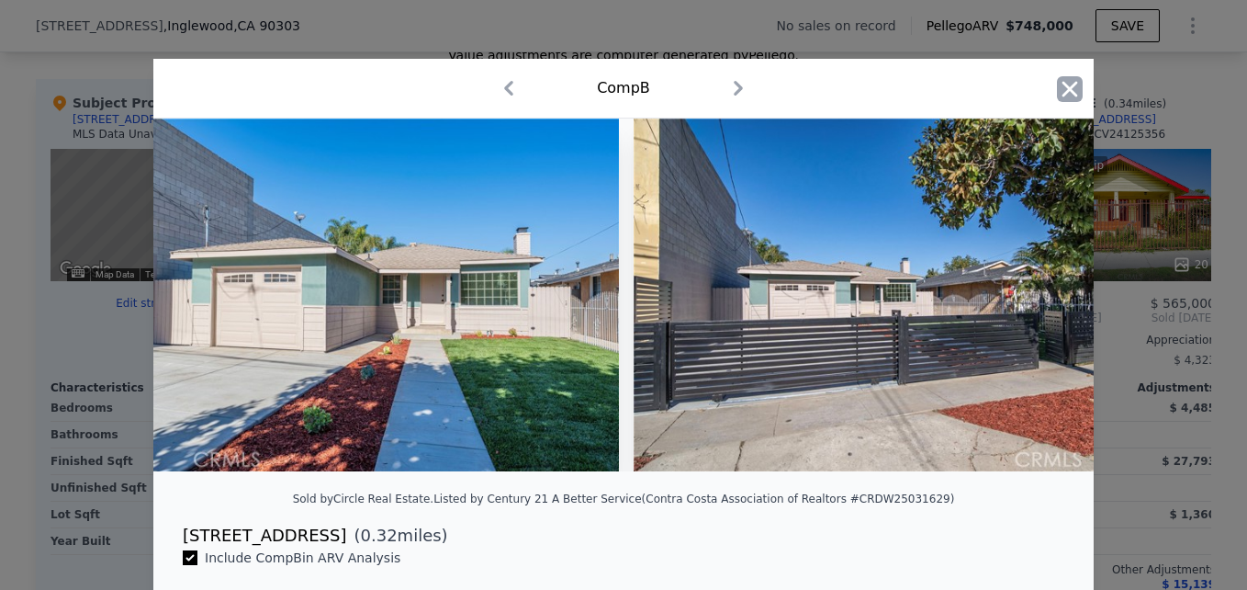
click at [1062, 86] on icon "button" at bounding box center [1070, 89] width 16 height 16
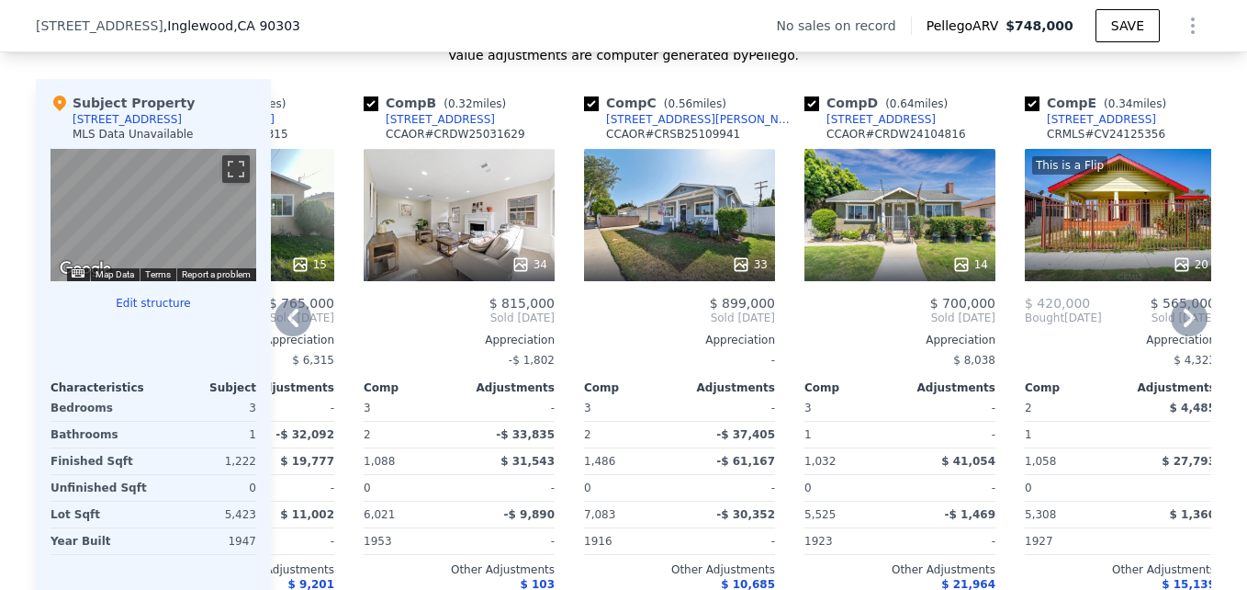
click at [403, 127] on div "[STREET_ADDRESS]" at bounding box center [440, 119] width 109 height 15
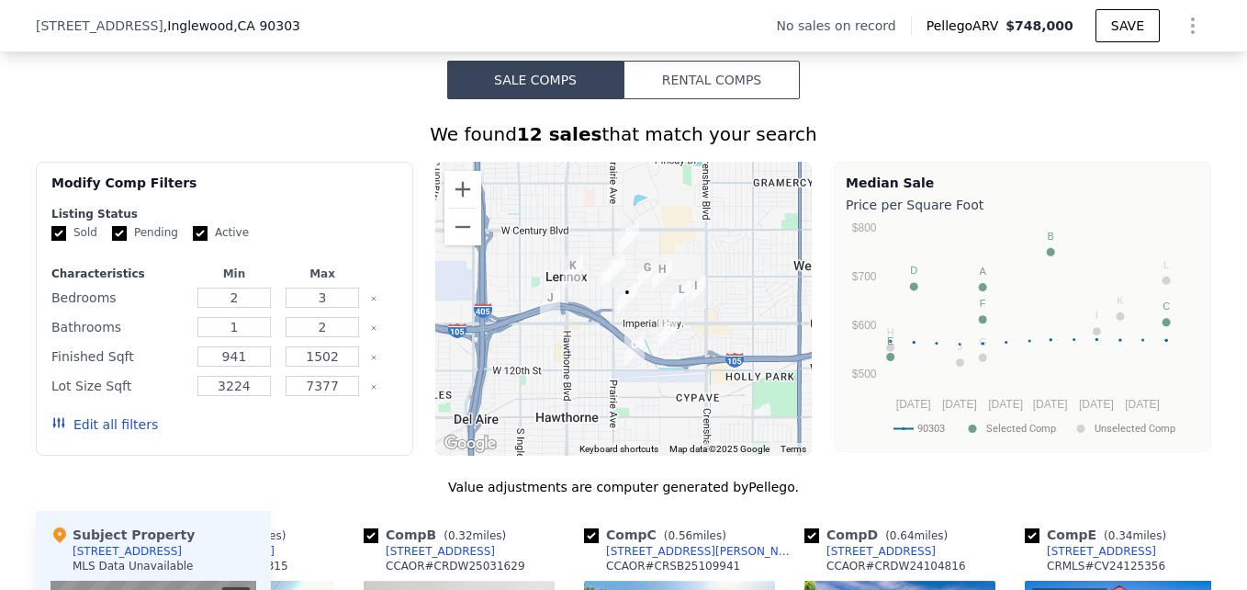
scroll to position [1323, 0]
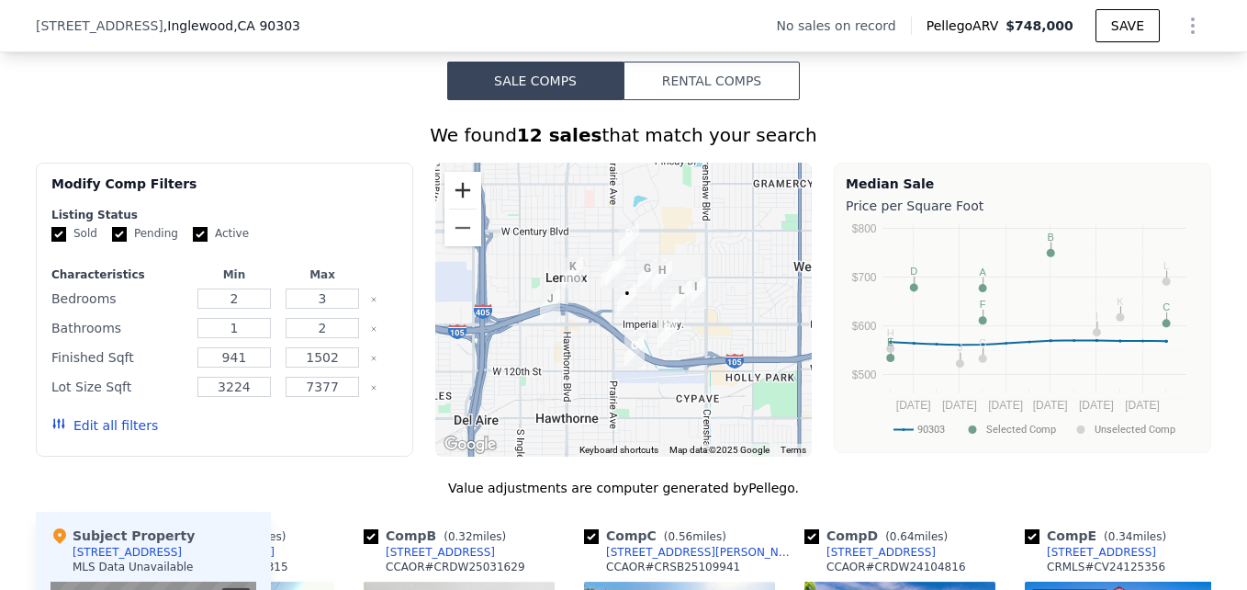
click at [455, 208] on button "Zoom in" at bounding box center [462, 190] width 37 height 37
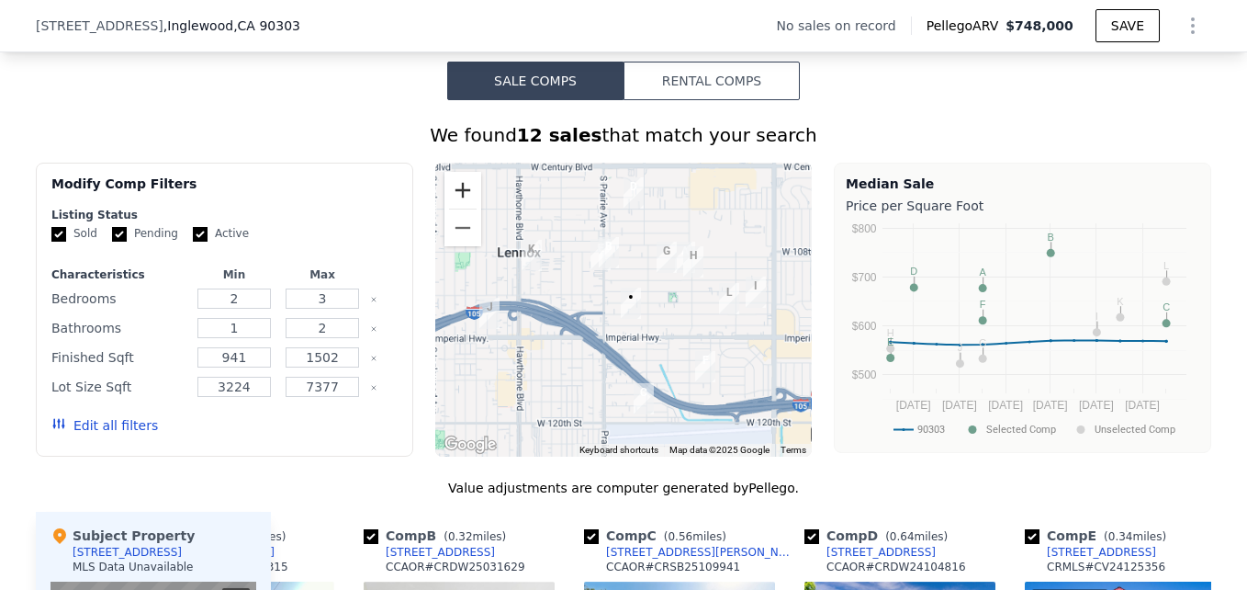
click at [455, 208] on button "Zoom in" at bounding box center [462, 190] width 37 height 37
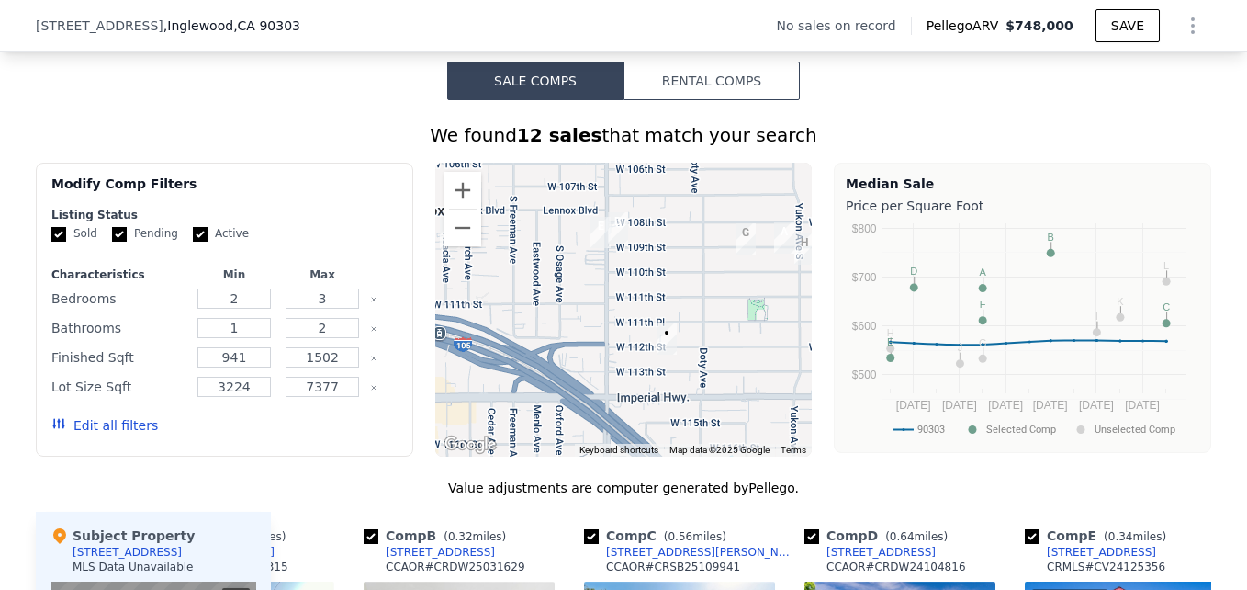
drag, startPoint x: 559, startPoint y: 236, endPoint x: 589, endPoint y: 267, distance: 42.9
click at [589, 255] on img "10849 S Prairie Ave" at bounding box center [600, 232] width 35 height 46
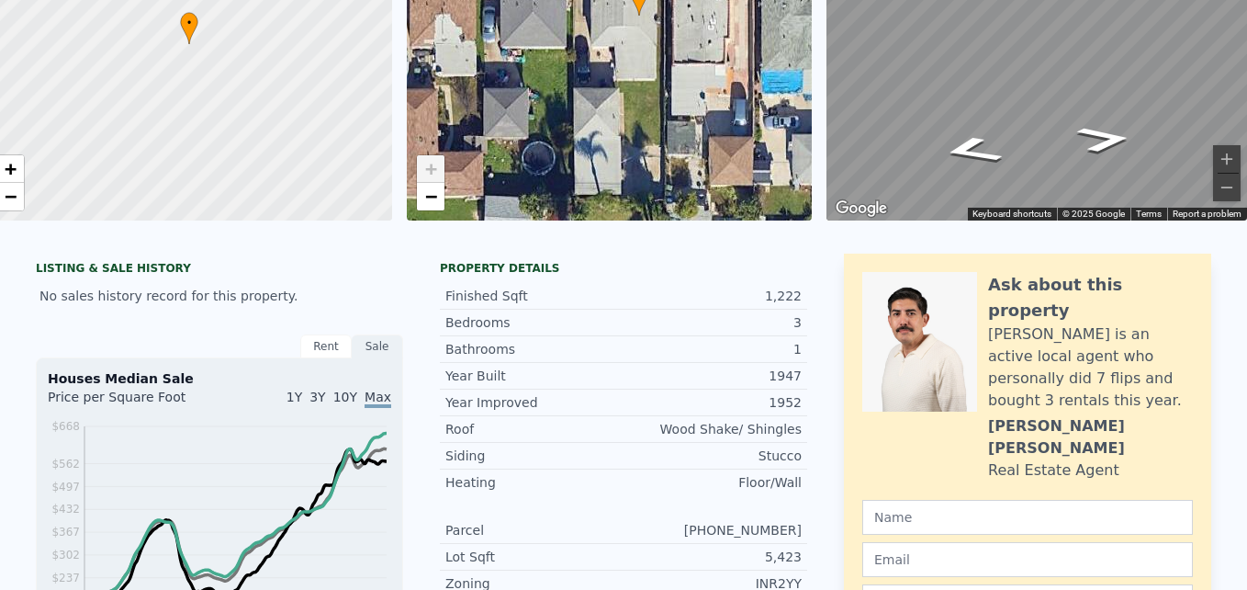
scroll to position [0, 0]
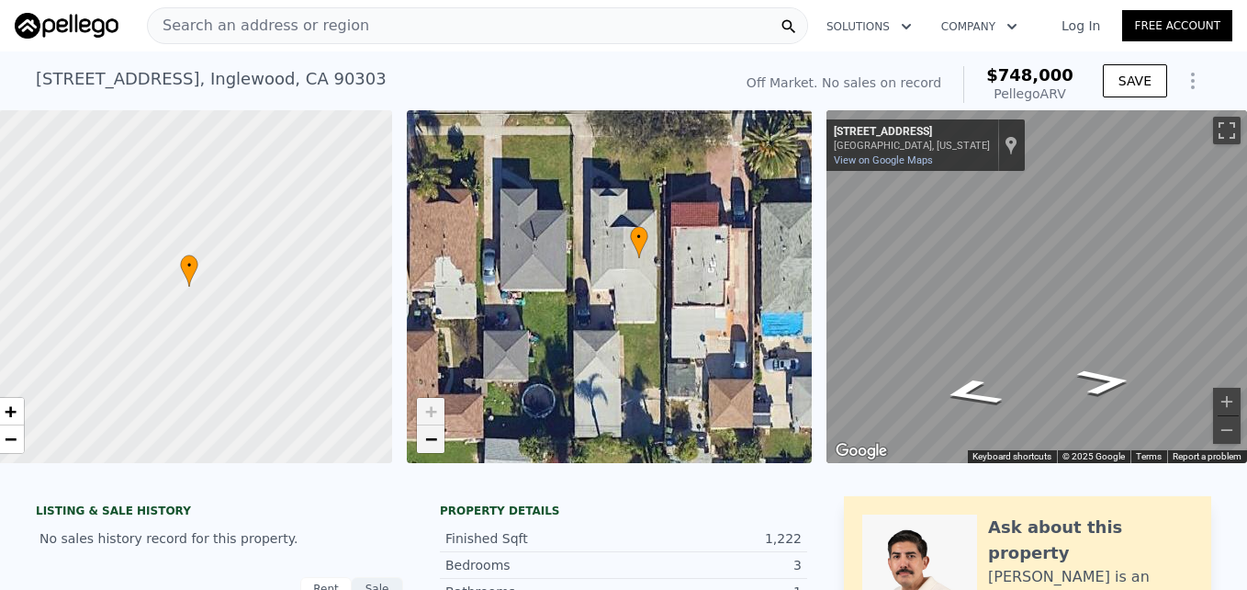
click at [424, 443] on span "−" at bounding box center [430, 438] width 12 height 23
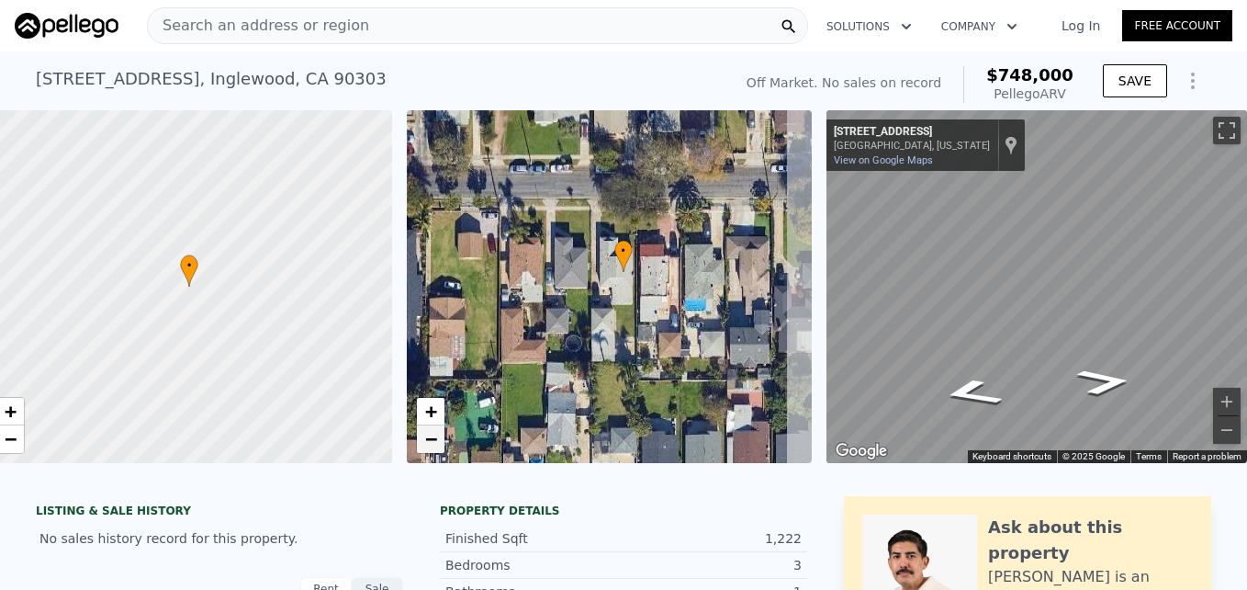
click at [424, 443] on span "−" at bounding box center [430, 438] width 12 height 23
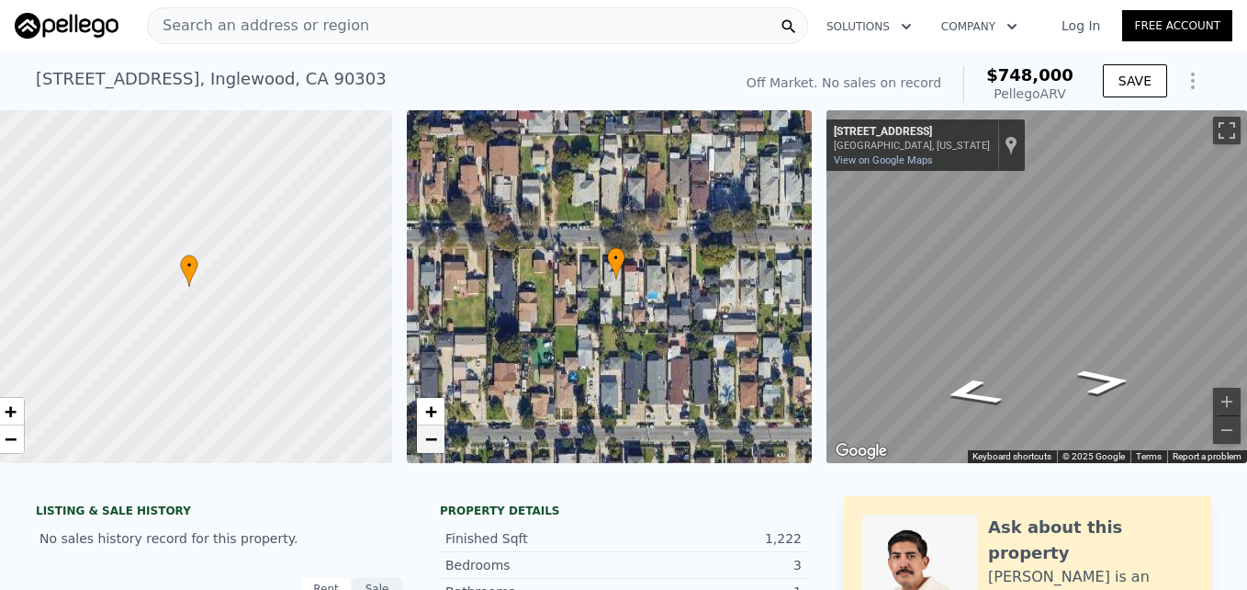
click at [424, 443] on span "−" at bounding box center [430, 438] width 12 height 23
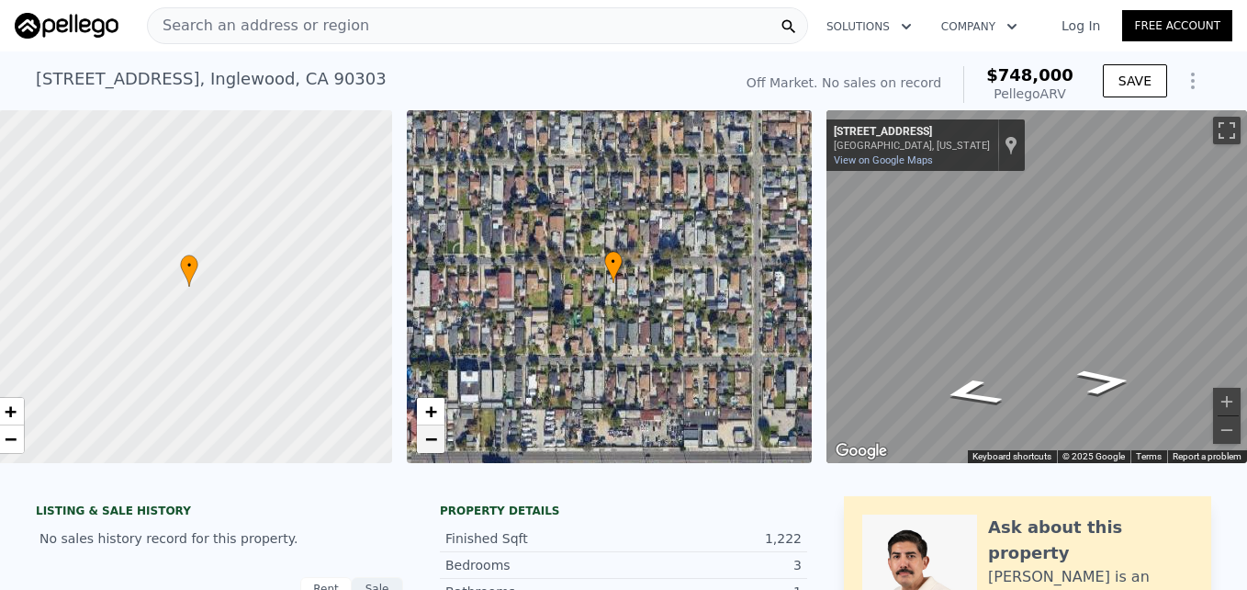
click at [424, 443] on span "−" at bounding box center [430, 438] width 12 height 23
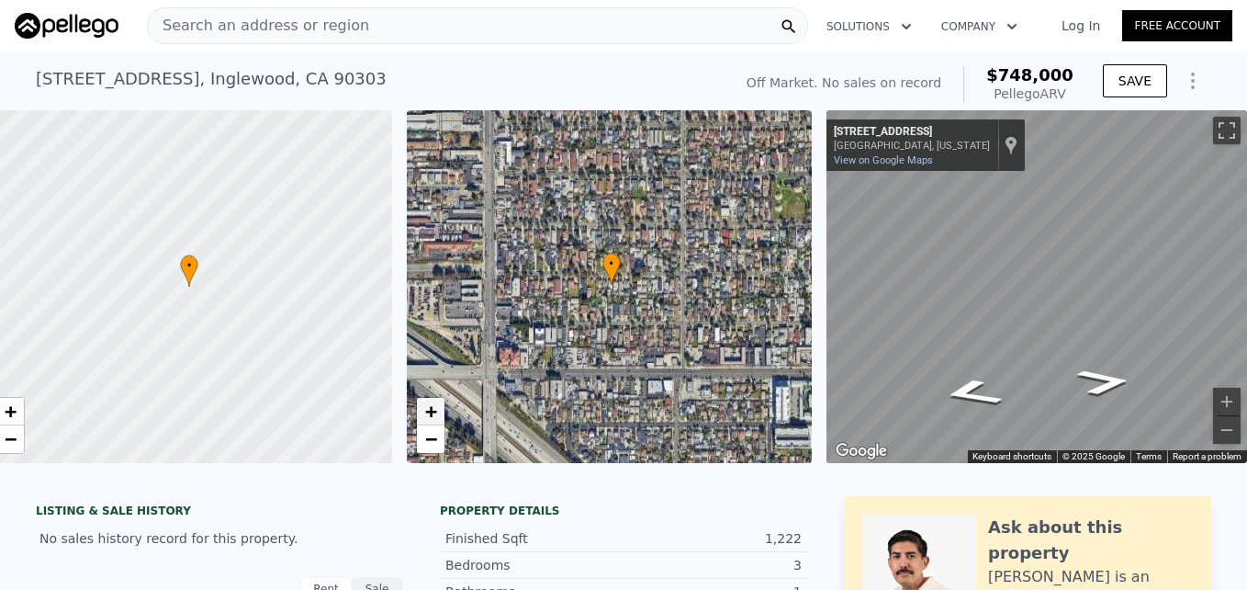
click at [424, 402] on span "+" at bounding box center [430, 410] width 12 height 23
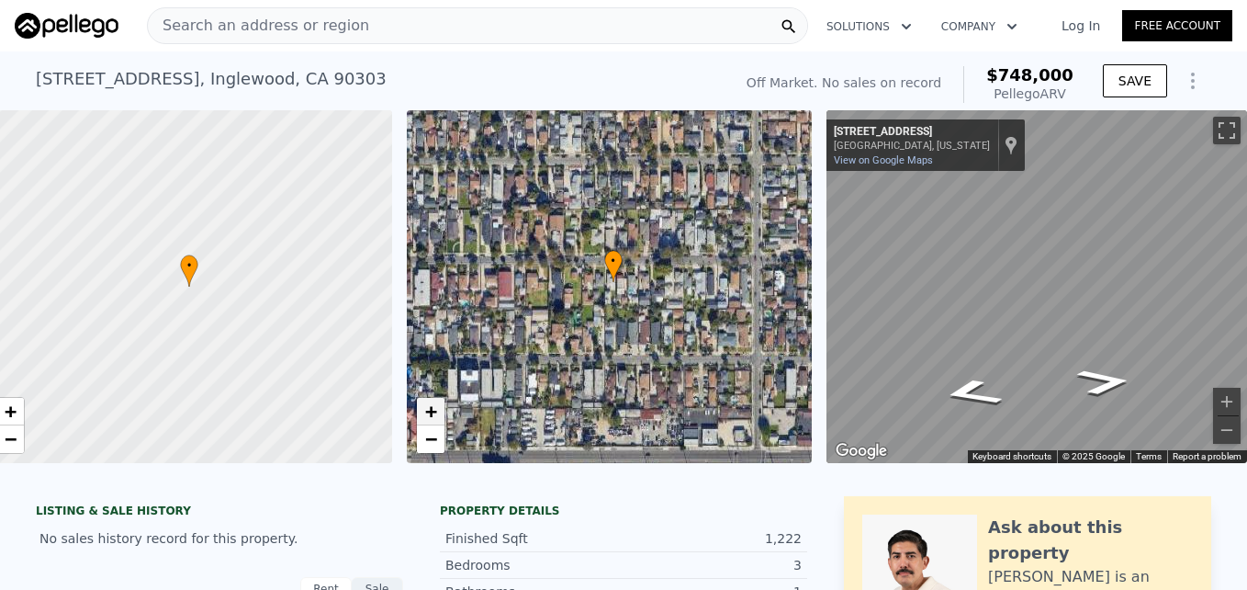
click at [424, 402] on span "+" at bounding box center [430, 410] width 12 height 23
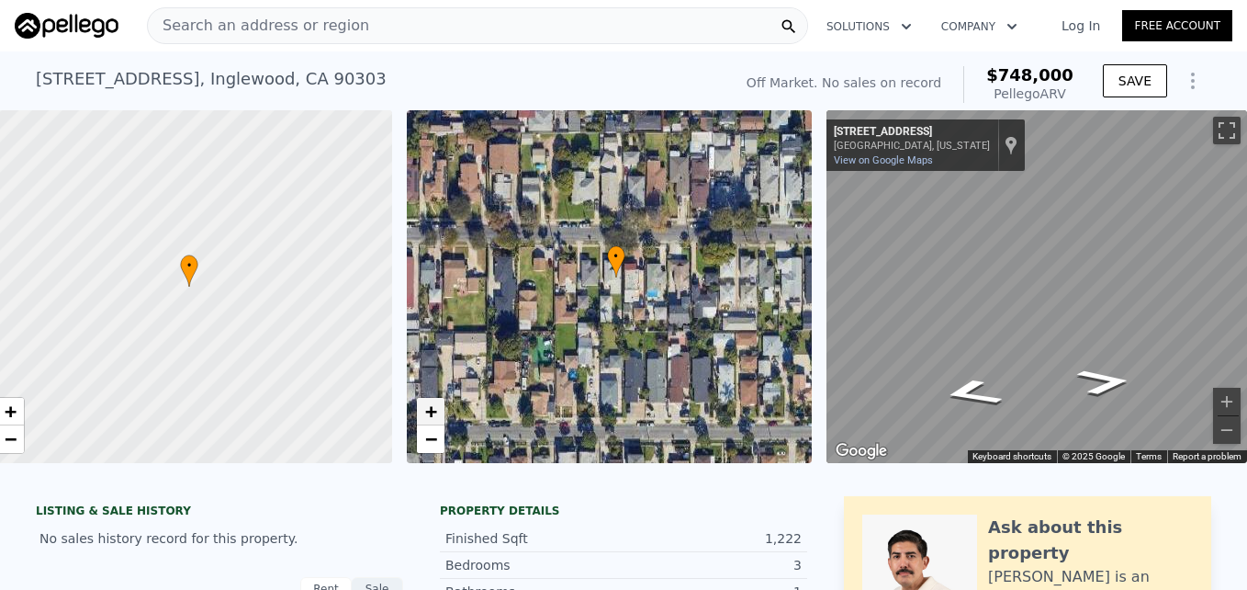
click at [424, 402] on span "+" at bounding box center [430, 410] width 12 height 23
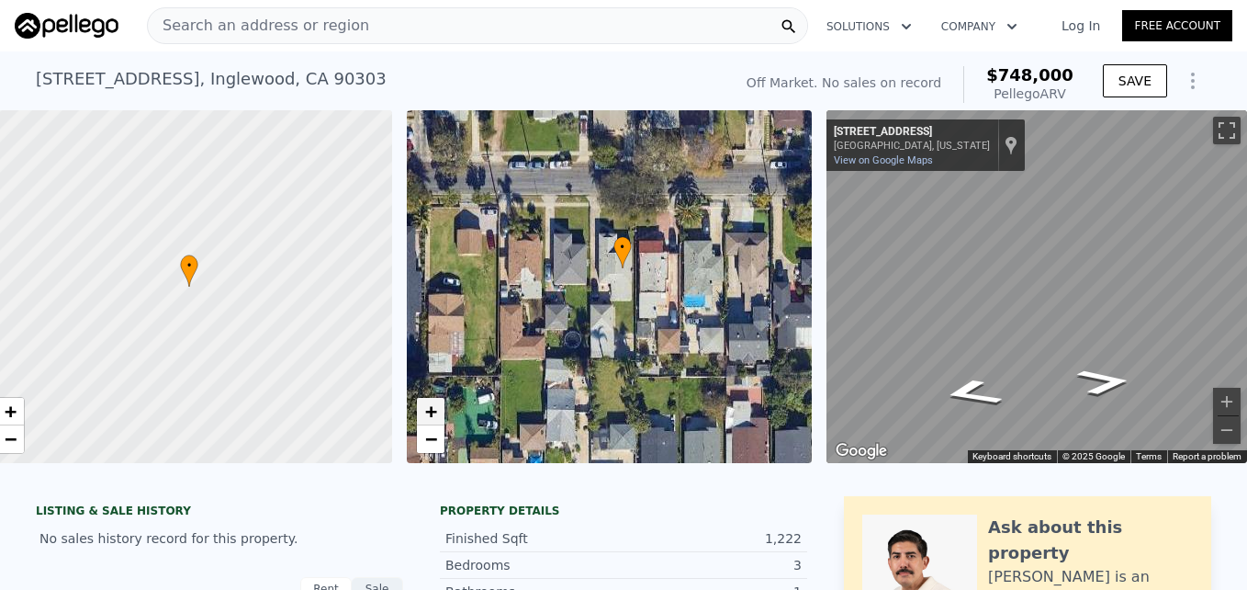
click at [424, 402] on span "+" at bounding box center [430, 410] width 12 height 23
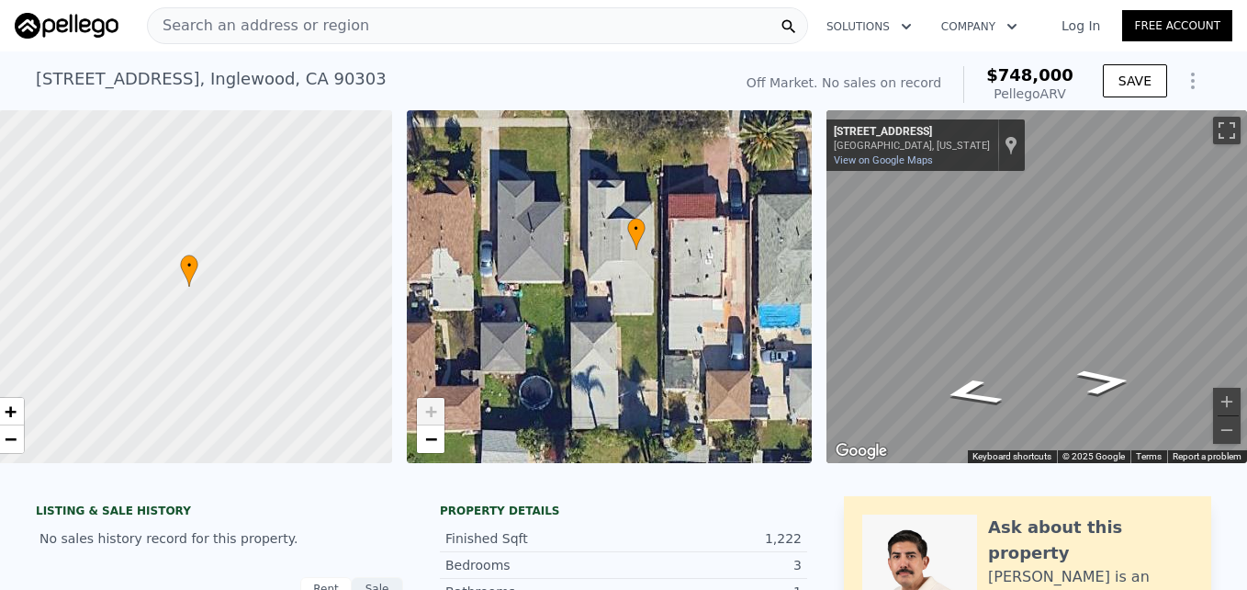
click at [424, 402] on span "+" at bounding box center [430, 410] width 12 height 23
click at [424, 433] on span "−" at bounding box center [430, 438] width 12 height 23
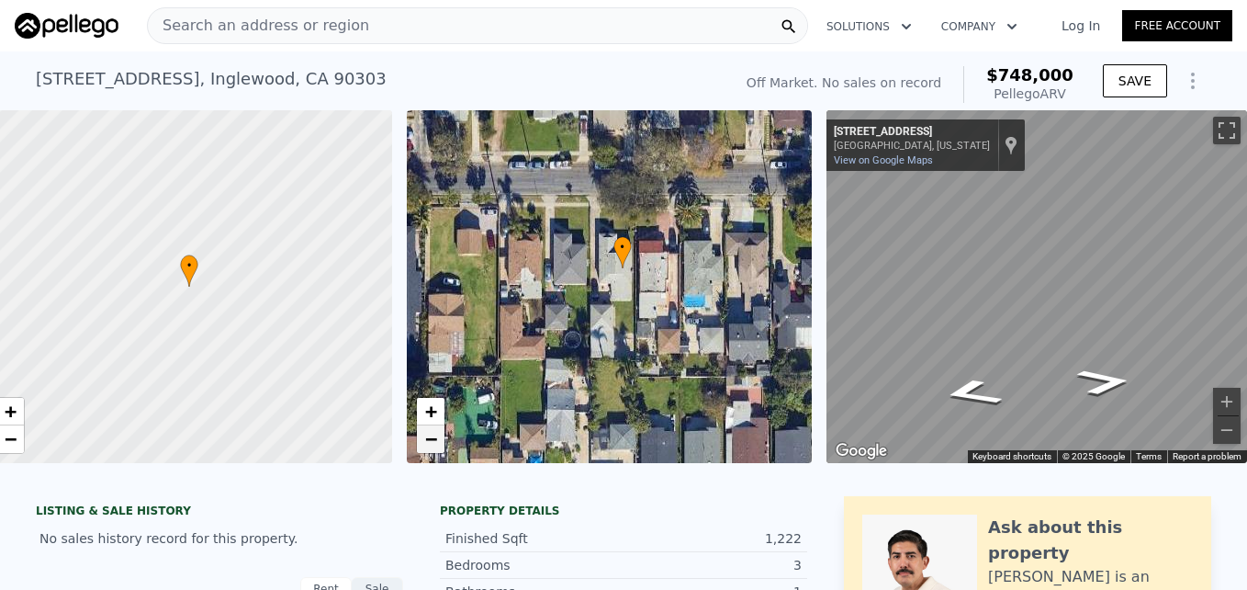
click at [424, 433] on span "−" at bounding box center [430, 438] width 12 height 23
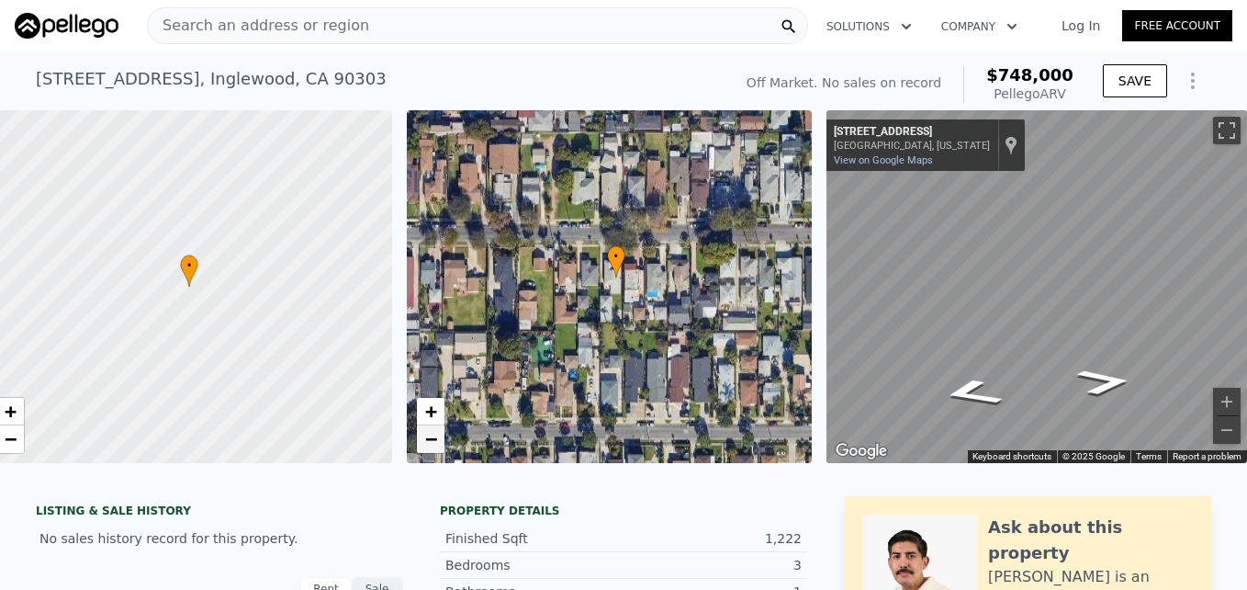
click at [424, 433] on span "−" at bounding box center [430, 438] width 12 height 23
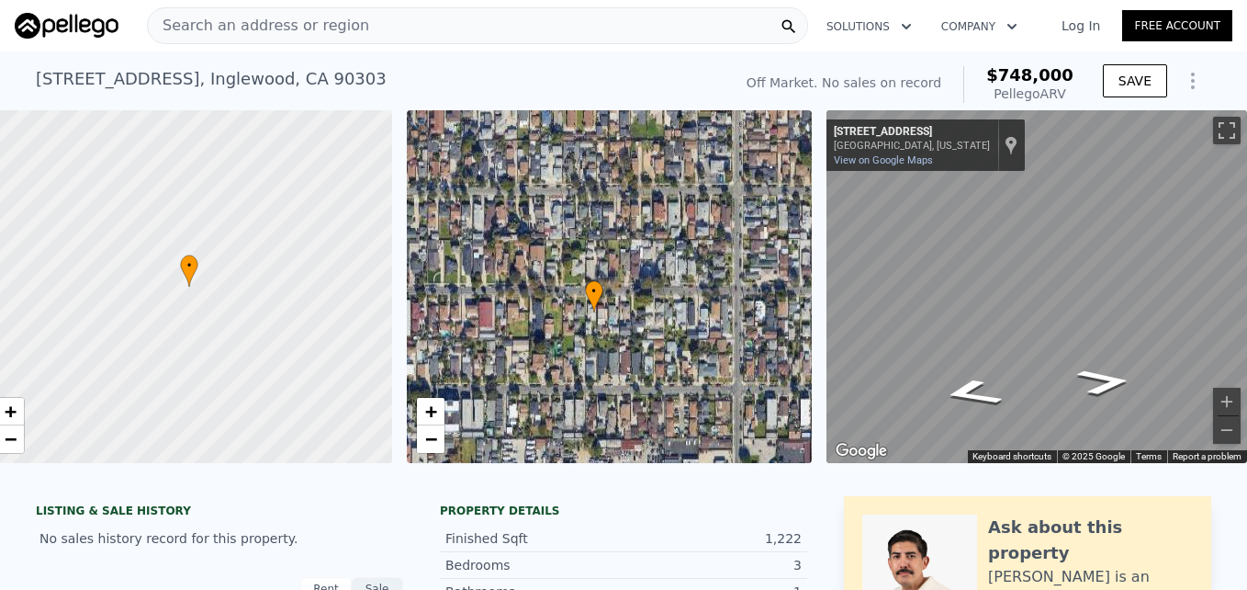
drag, startPoint x: 584, startPoint y: 242, endPoint x: 562, endPoint y: 272, distance: 37.5
click at [562, 272] on div "• + −" at bounding box center [610, 286] width 406 height 353
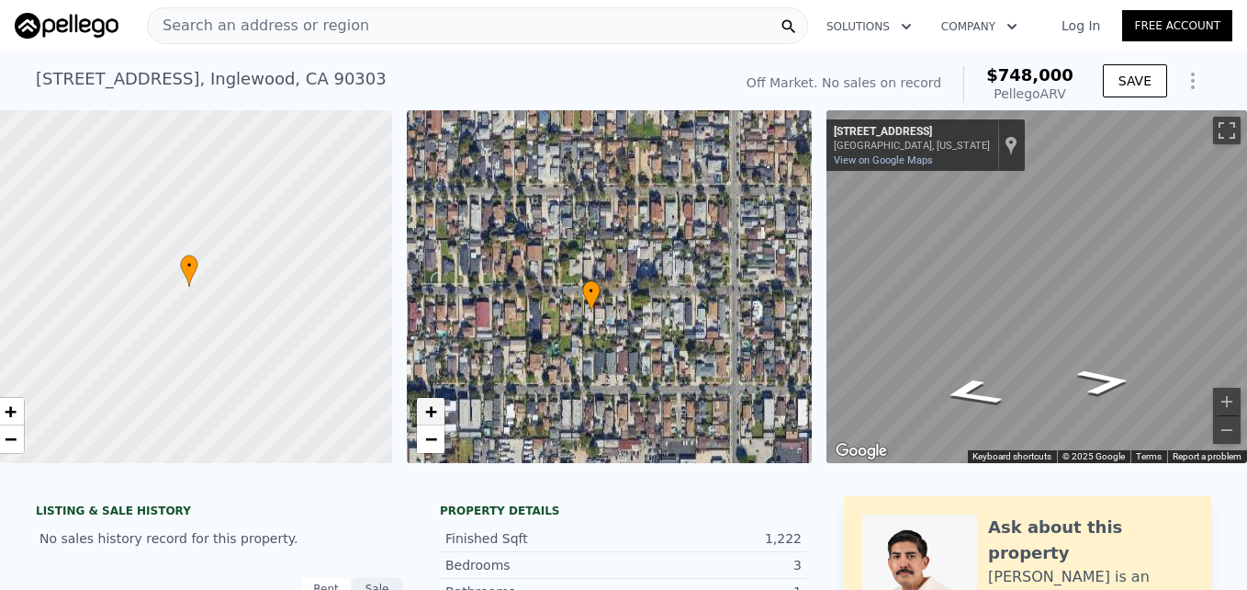
click at [424, 404] on span "+" at bounding box center [430, 410] width 12 height 23
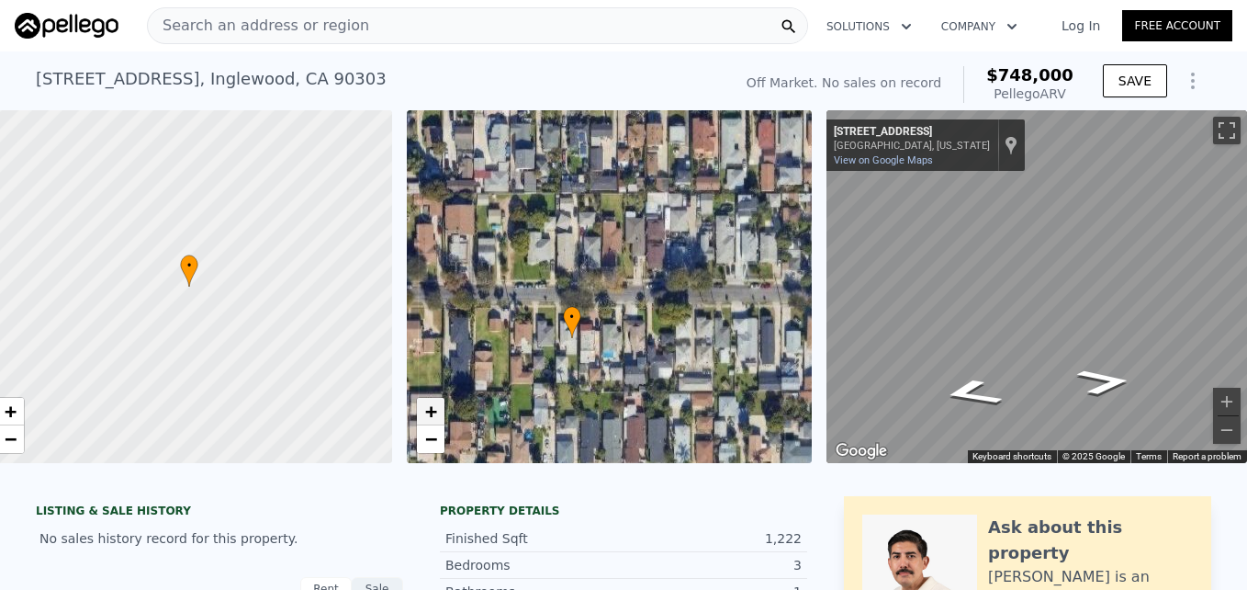
click at [424, 404] on span "+" at bounding box center [430, 410] width 12 height 23
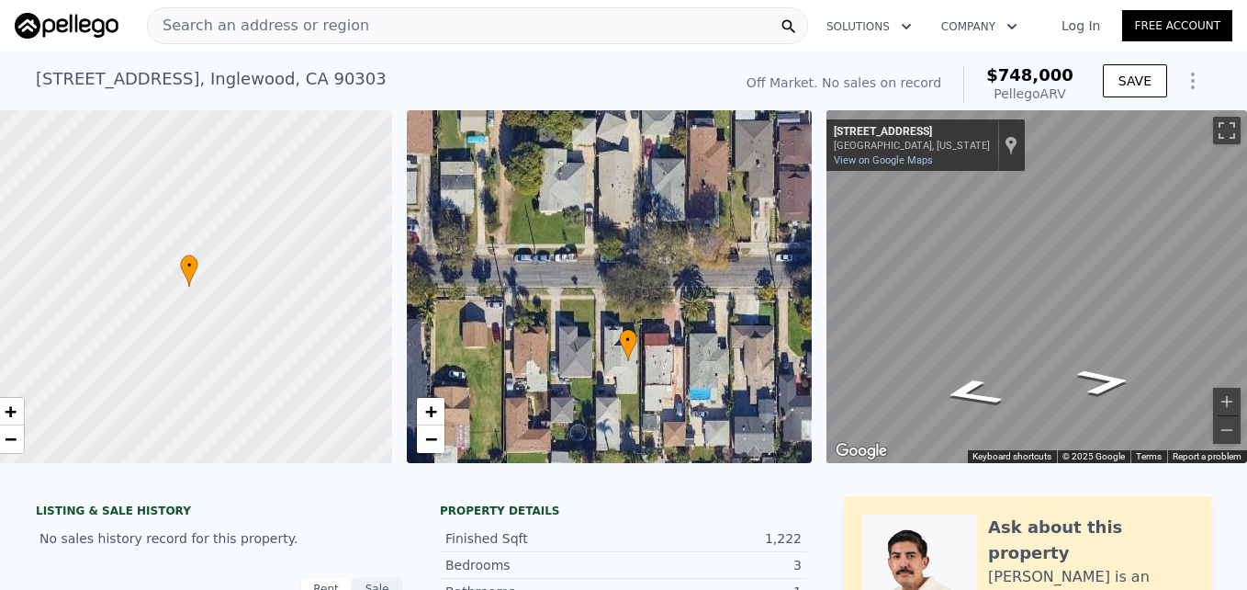
drag, startPoint x: 481, startPoint y: 368, endPoint x: 581, endPoint y: 326, distance: 108.6
click at [581, 326] on div "• + −" at bounding box center [610, 286] width 406 height 353
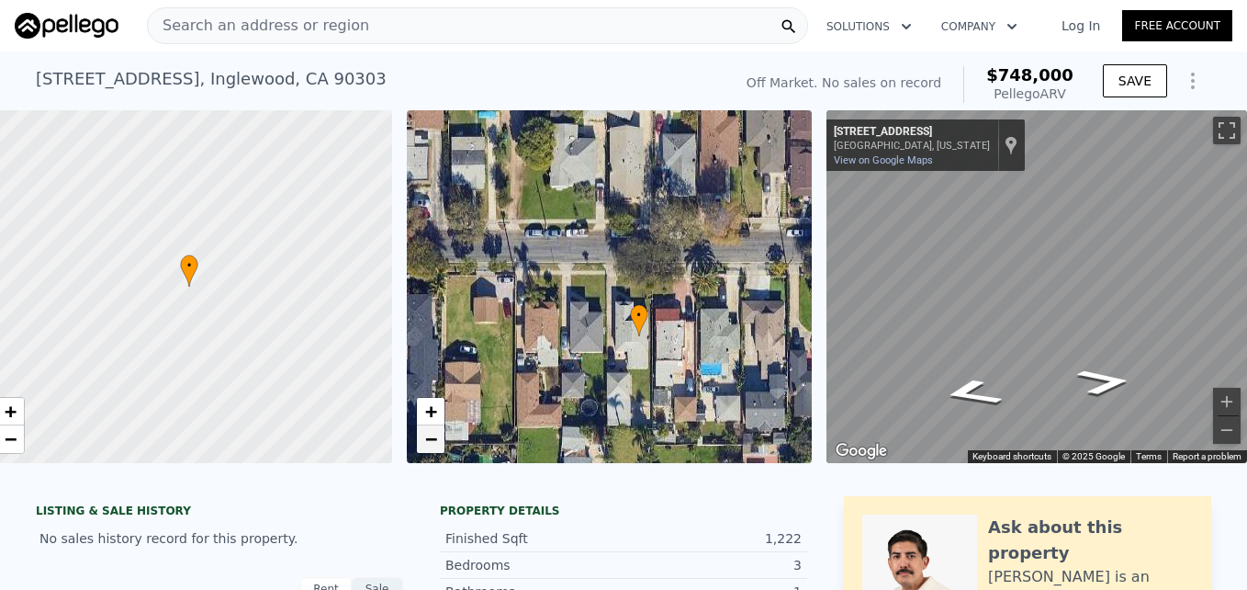
click at [424, 440] on link "−" at bounding box center [431, 439] width 28 height 28
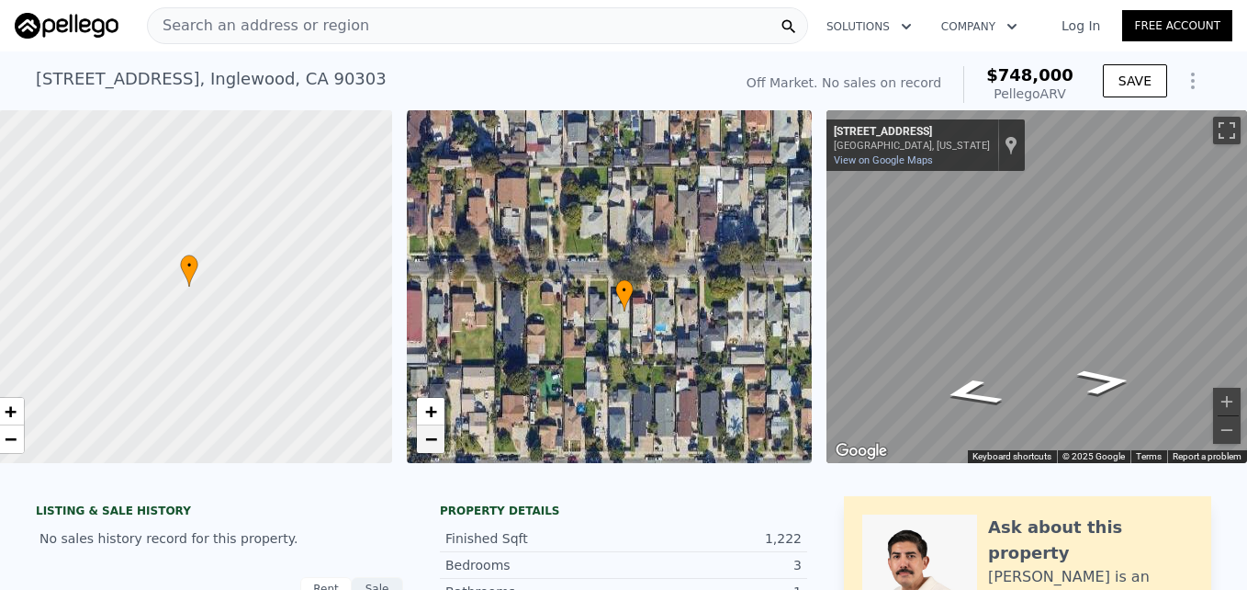
click at [425, 441] on link "−" at bounding box center [431, 439] width 28 height 28
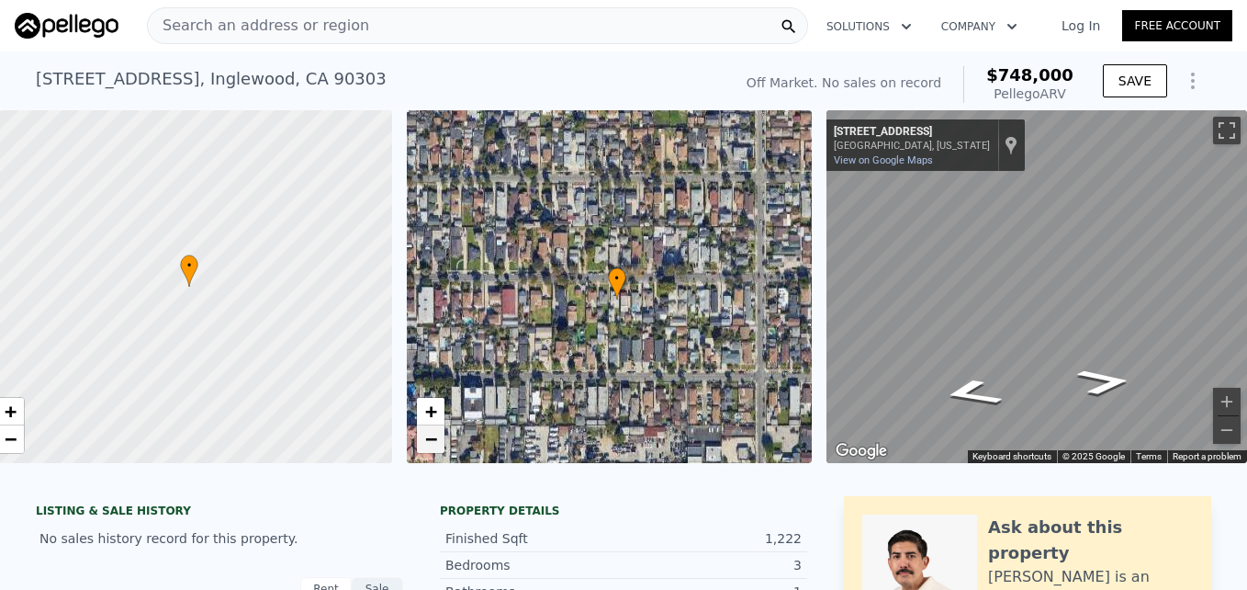
click at [425, 441] on link "−" at bounding box center [431, 439] width 28 height 28
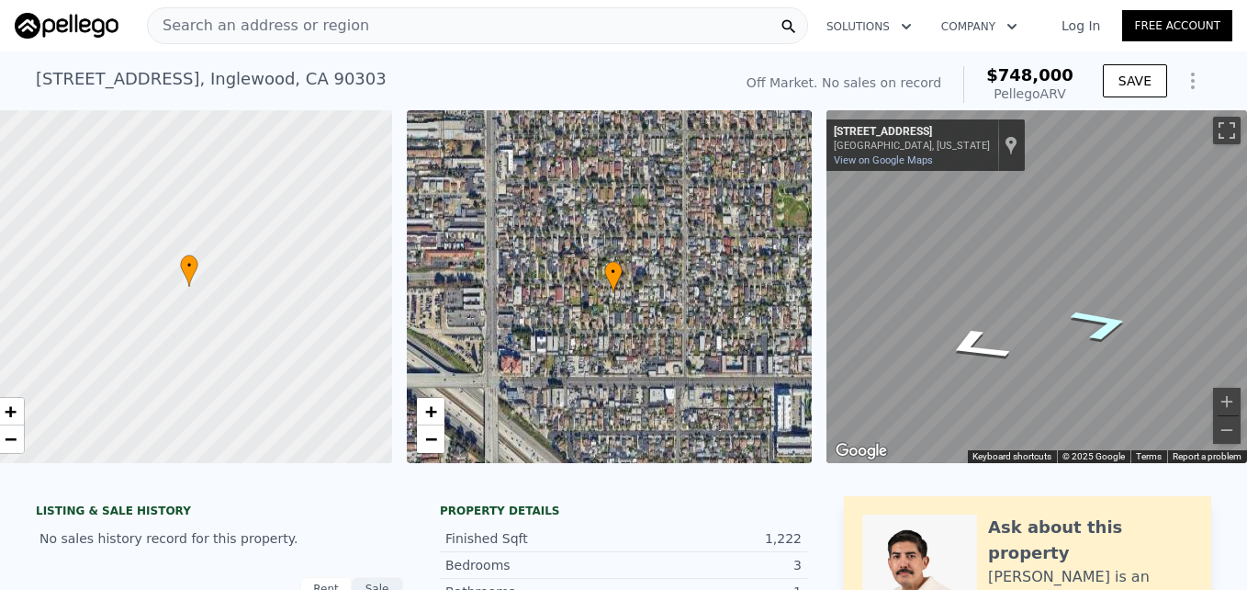
click at [1099, 324] on icon "Go West, W 112th St" at bounding box center [1102, 323] width 116 height 51
click at [1213, 399] on button "Zoom in" at bounding box center [1227, 402] width 28 height 28
click at [1213, 426] on button "Zoom out" at bounding box center [1227, 430] width 28 height 28
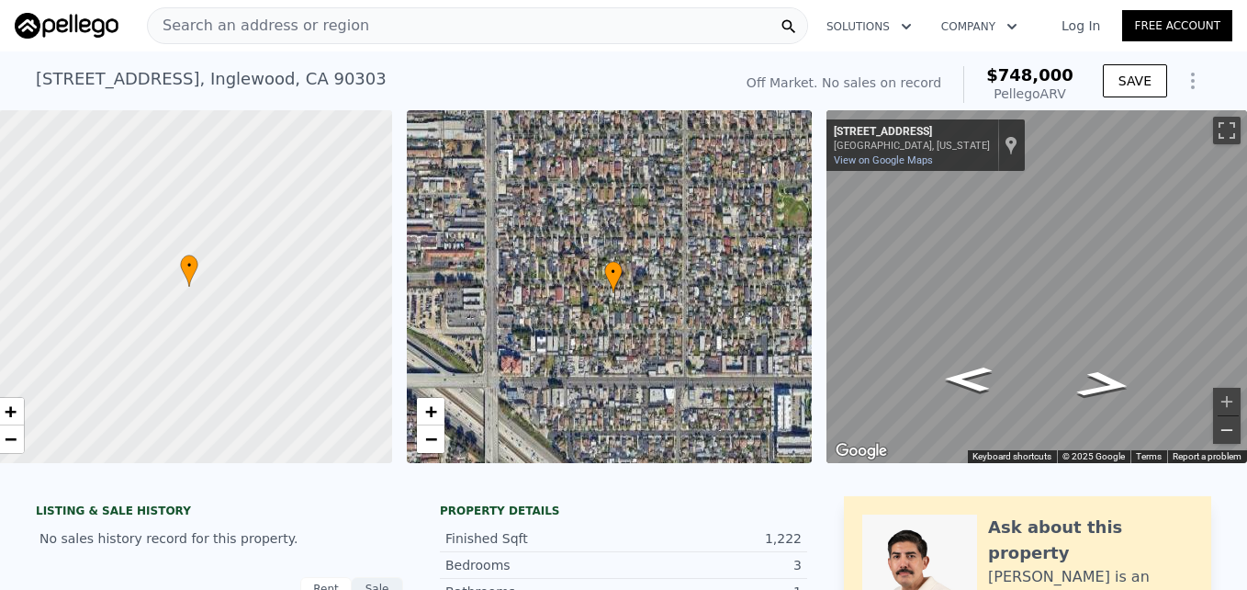
click at [1213, 426] on button "Zoom out" at bounding box center [1227, 430] width 28 height 28
click at [431, 415] on div "+ −" at bounding box center [430, 425] width 29 height 57
click at [424, 410] on span "+" at bounding box center [430, 410] width 12 height 23
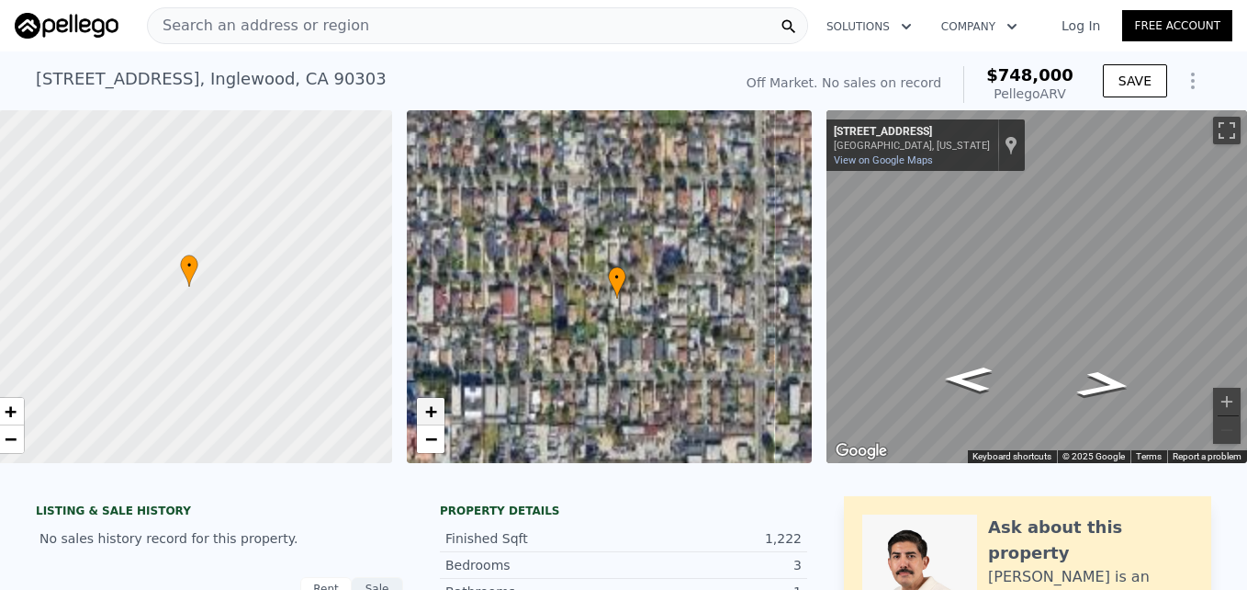
click at [424, 410] on span "+" at bounding box center [430, 410] width 12 height 23
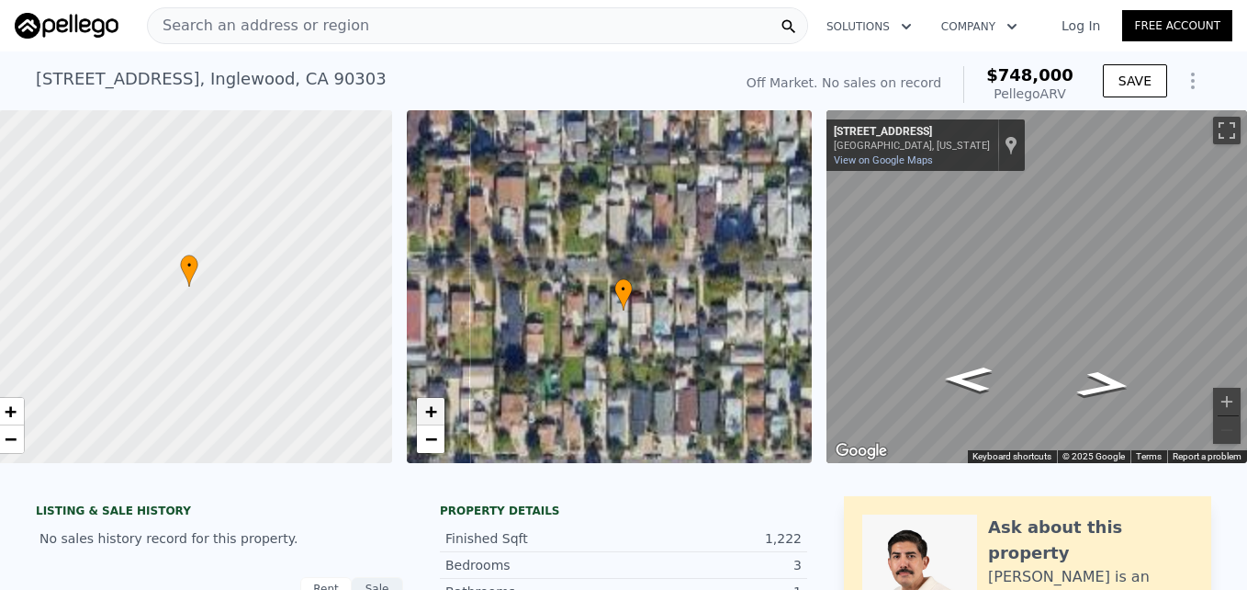
click at [424, 410] on span "+" at bounding box center [430, 410] width 12 height 23
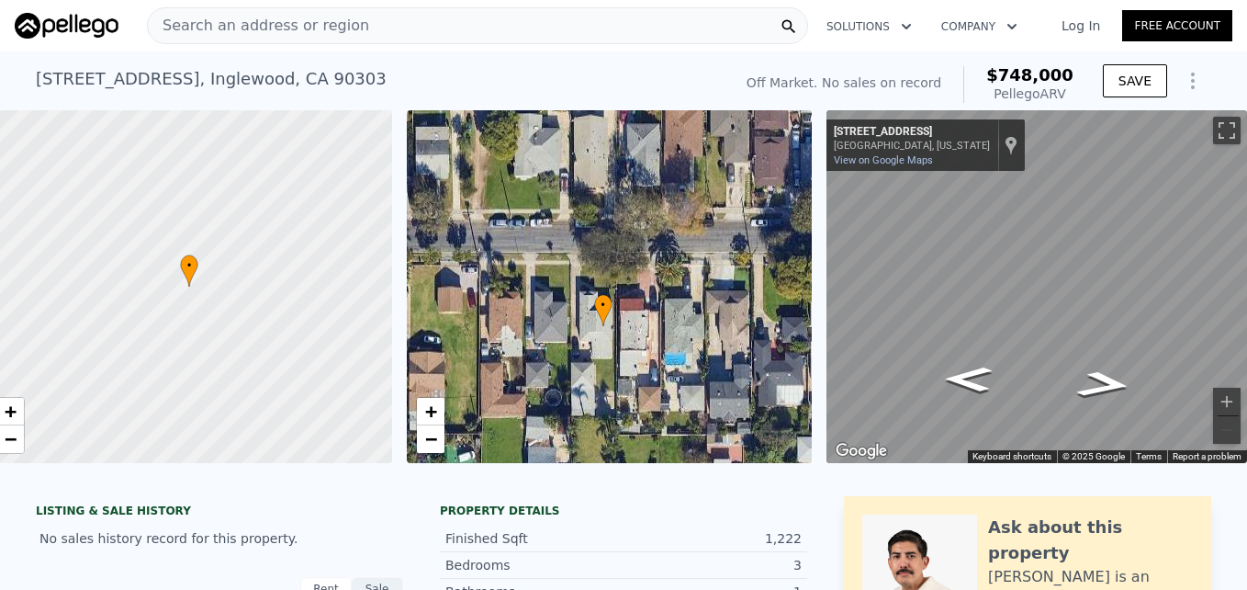
drag, startPoint x: 644, startPoint y: 421, endPoint x: 610, endPoint y: 412, distance: 35.0
click at [610, 412] on div "• + −" at bounding box center [610, 286] width 406 height 353
click at [957, 387] on icon "Go East, W 112th St" at bounding box center [968, 379] width 88 height 37
click at [957, 387] on icon "Go East, W 112th St" at bounding box center [968, 383] width 93 height 38
click at [1098, 380] on icon "Go West, W 112th St" at bounding box center [1106, 378] width 93 height 38
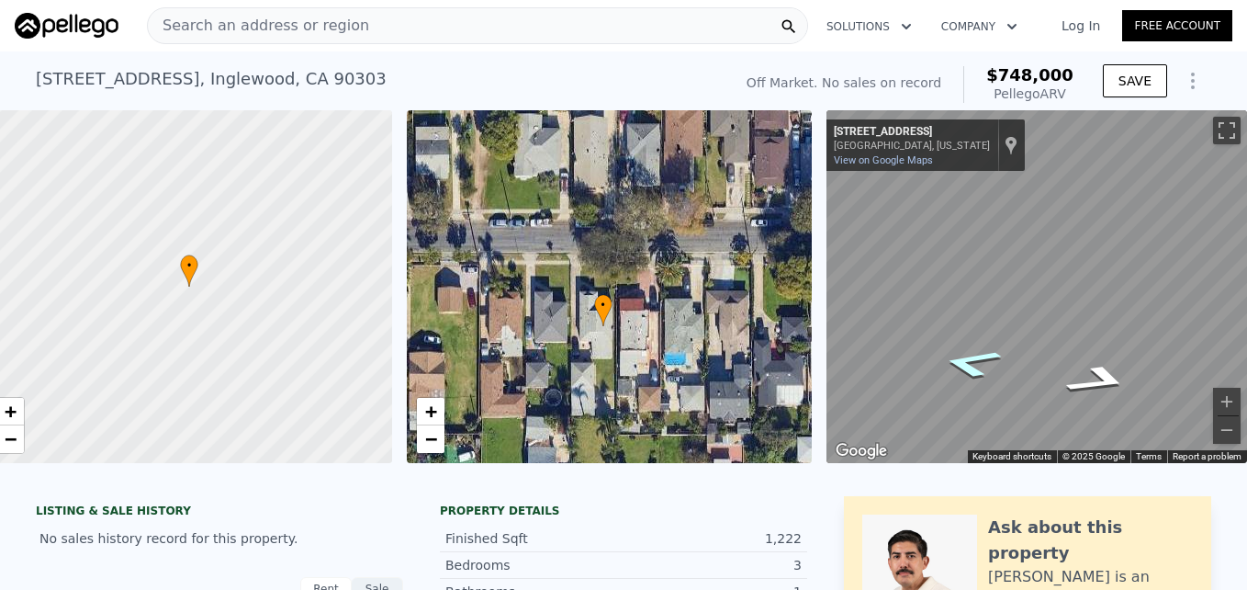
click at [966, 359] on icon "Go East, W 112th St" at bounding box center [972, 363] width 112 height 44
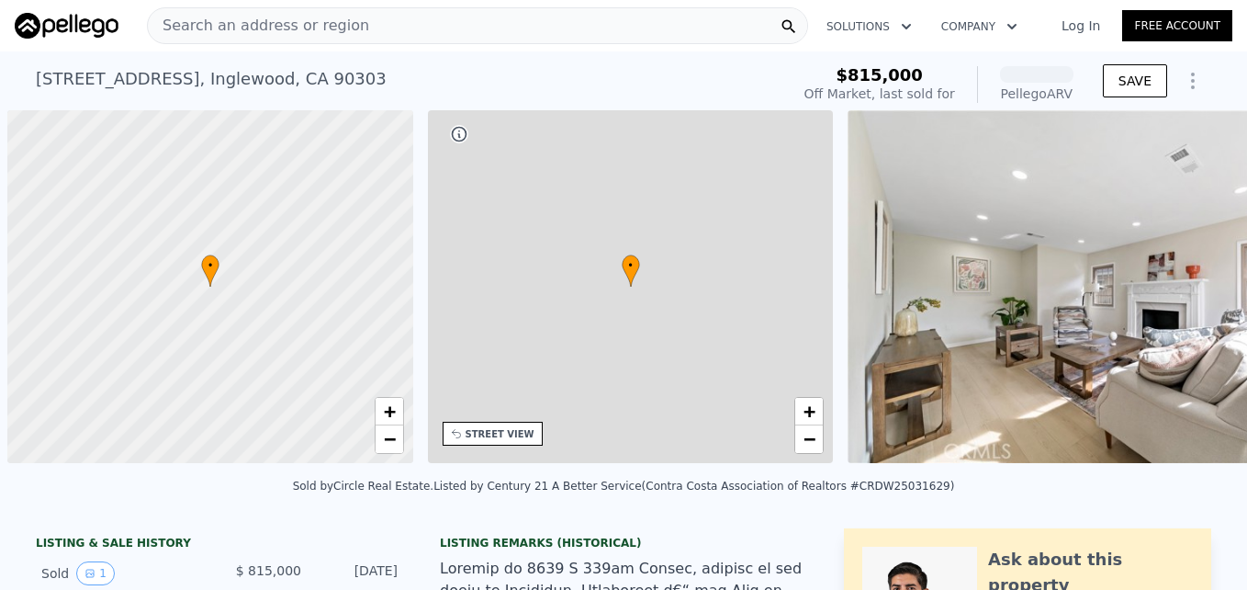
scroll to position [0, 7]
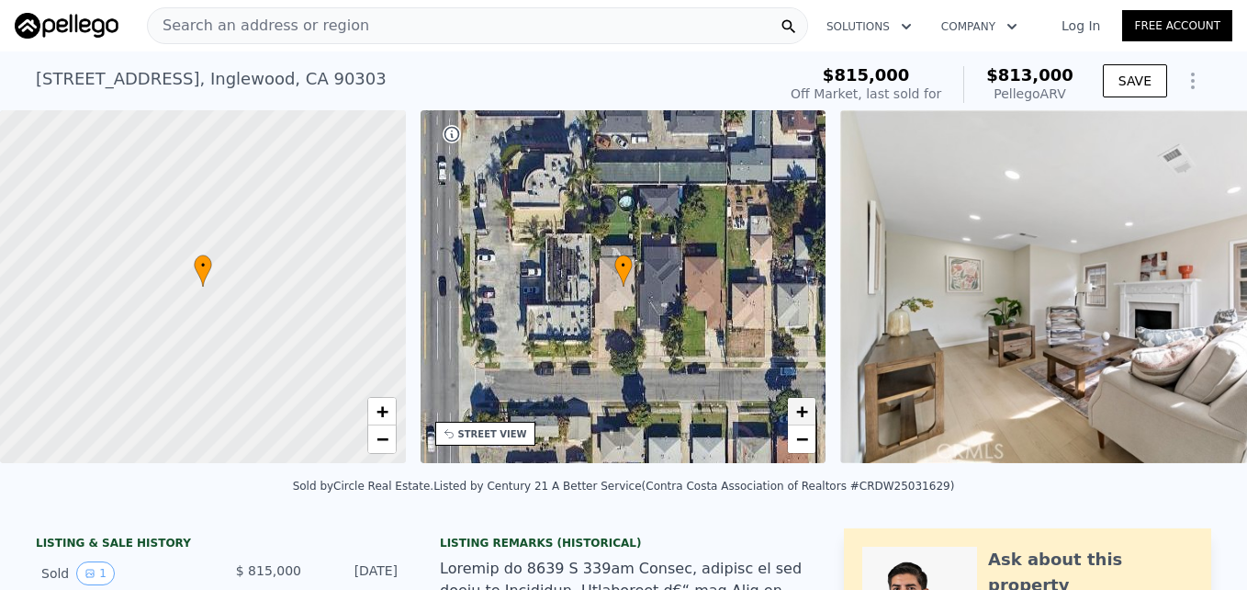
click at [809, 410] on link "+" at bounding box center [802, 412] width 28 height 28
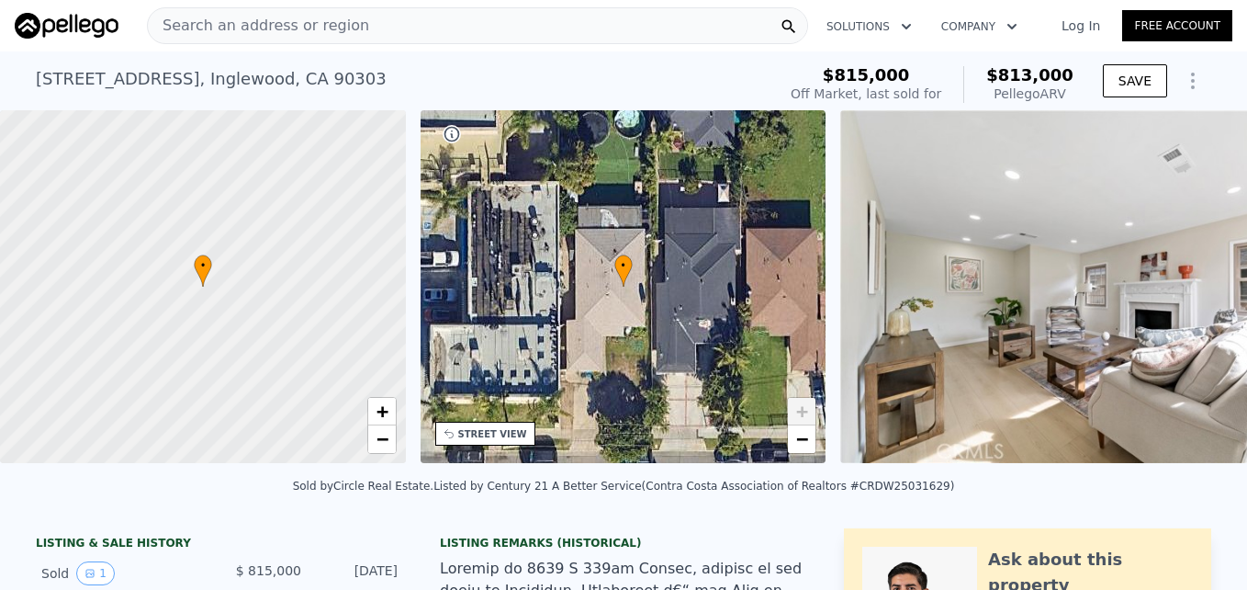
click at [809, 410] on link "+" at bounding box center [802, 412] width 28 height 28
click at [806, 440] on span "−" at bounding box center [802, 438] width 12 height 23
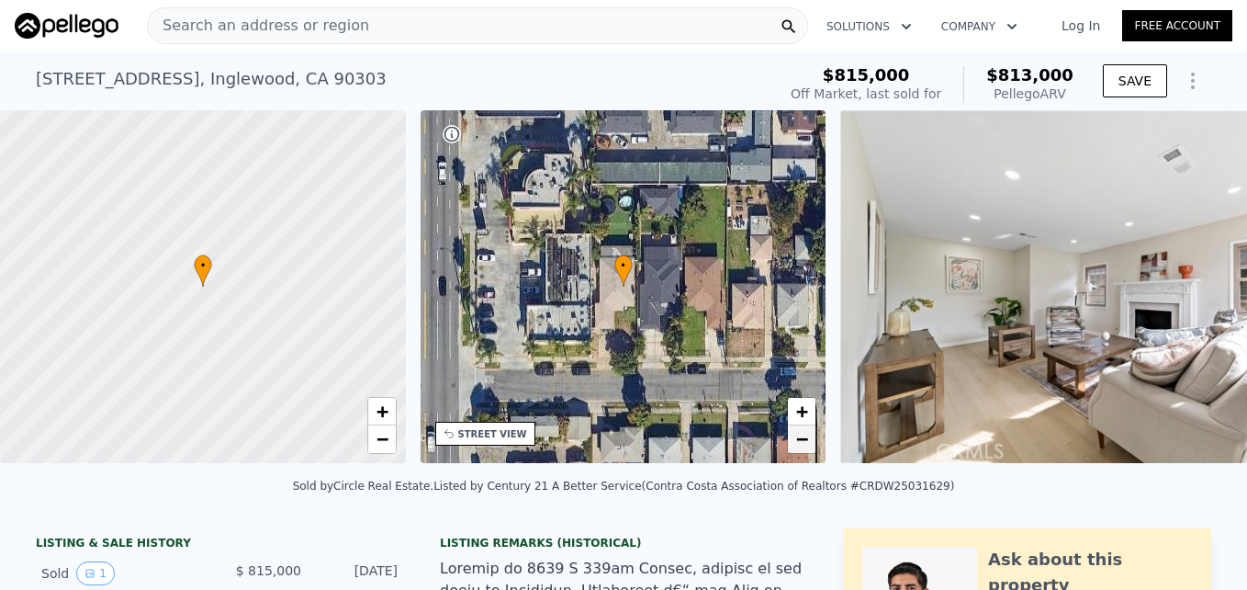
click at [806, 440] on span "−" at bounding box center [802, 438] width 12 height 23
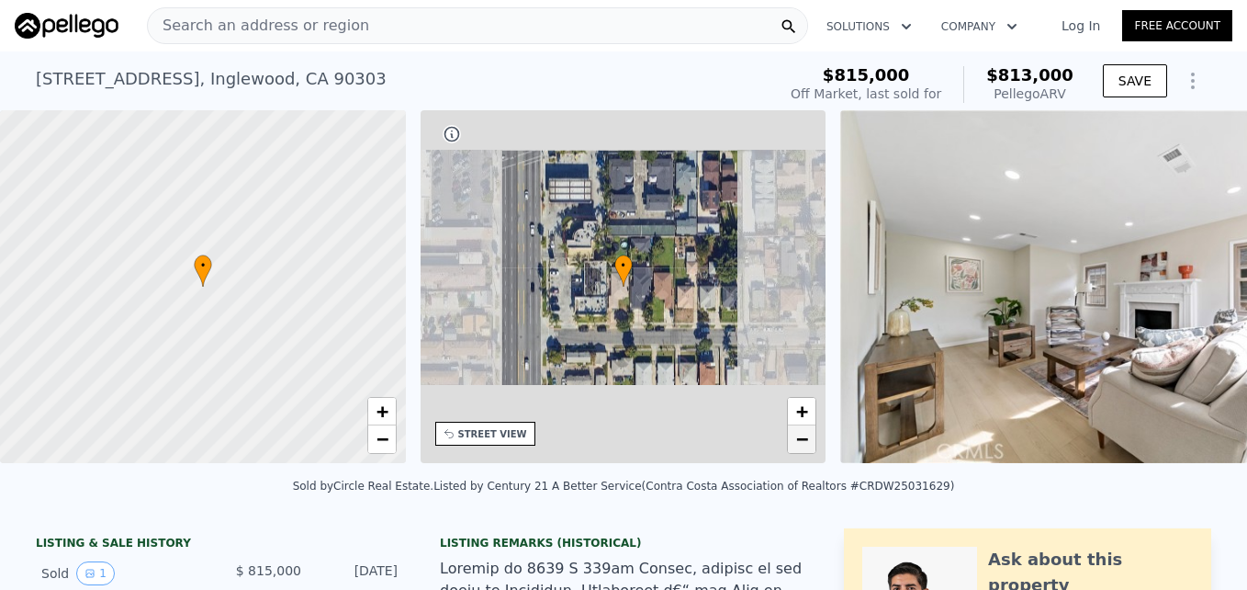
click at [806, 440] on span "−" at bounding box center [802, 438] width 12 height 23
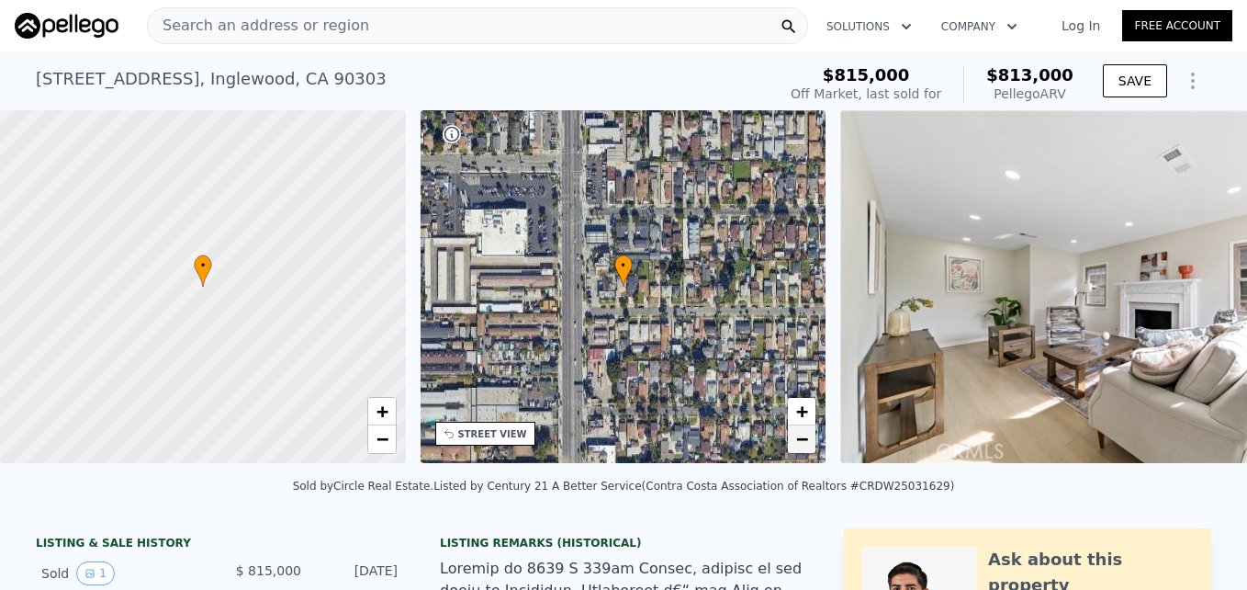
click at [806, 440] on span "−" at bounding box center [802, 438] width 12 height 23
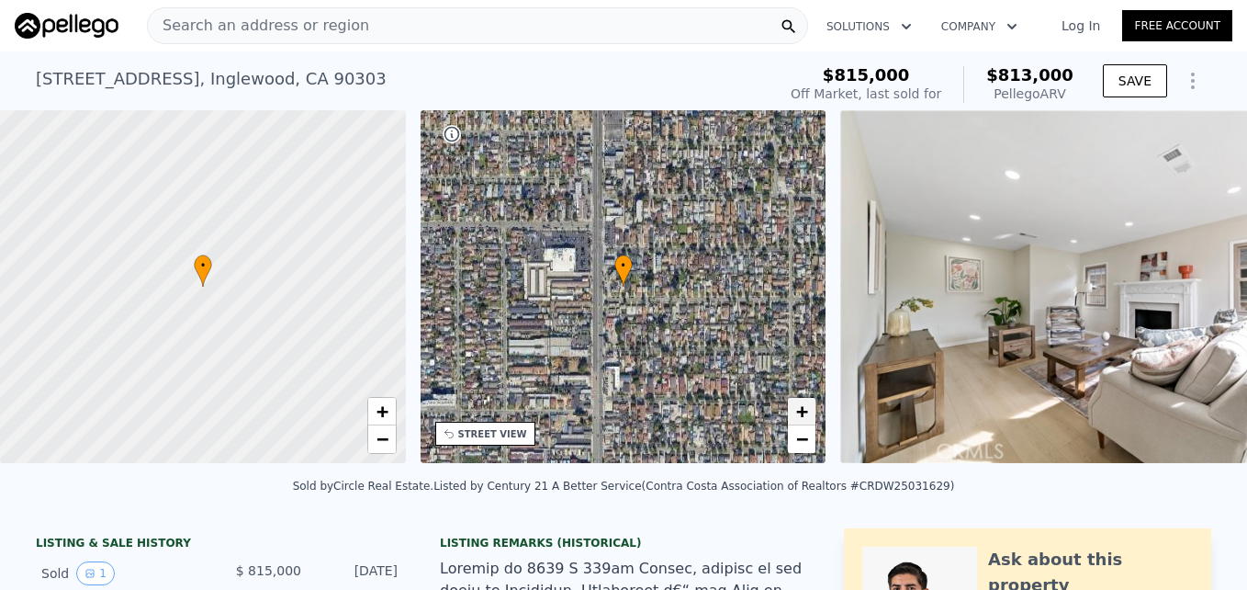
click at [801, 414] on span "+" at bounding box center [802, 410] width 12 height 23
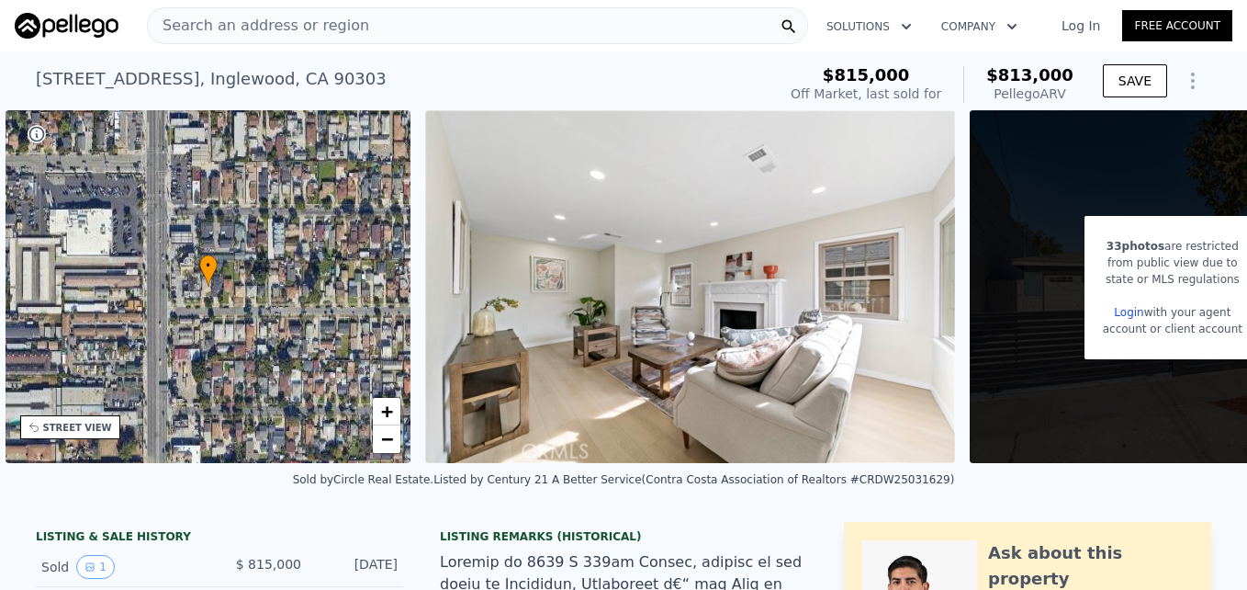
scroll to position [0, 428]
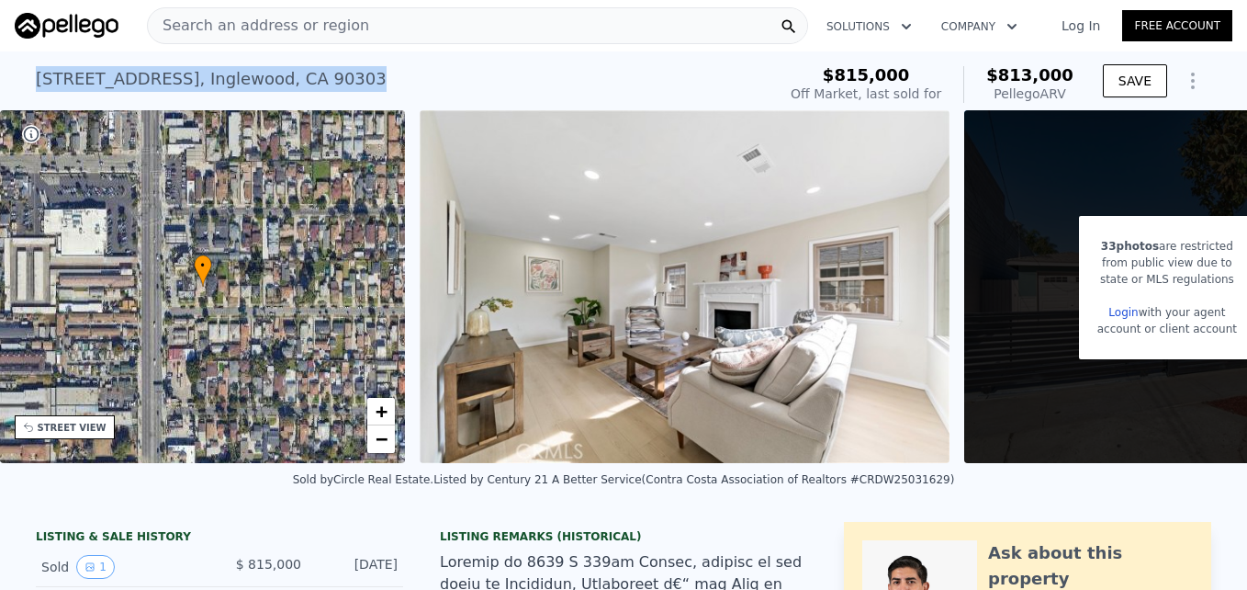
drag, startPoint x: 26, startPoint y: 82, endPoint x: 356, endPoint y: 82, distance: 330.6
click at [356, 82] on div "[STREET_ADDRESS] Sold [DATE] for $815k (~ARV $813k ) $815,000 Off Market, last …" at bounding box center [623, 80] width 1247 height 59
drag, startPoint x: 356, startPoint y: 82, endPoint x: 300, endPoint y: 79, distance: 56.1
copy div "[STREET_ADDRESS]"
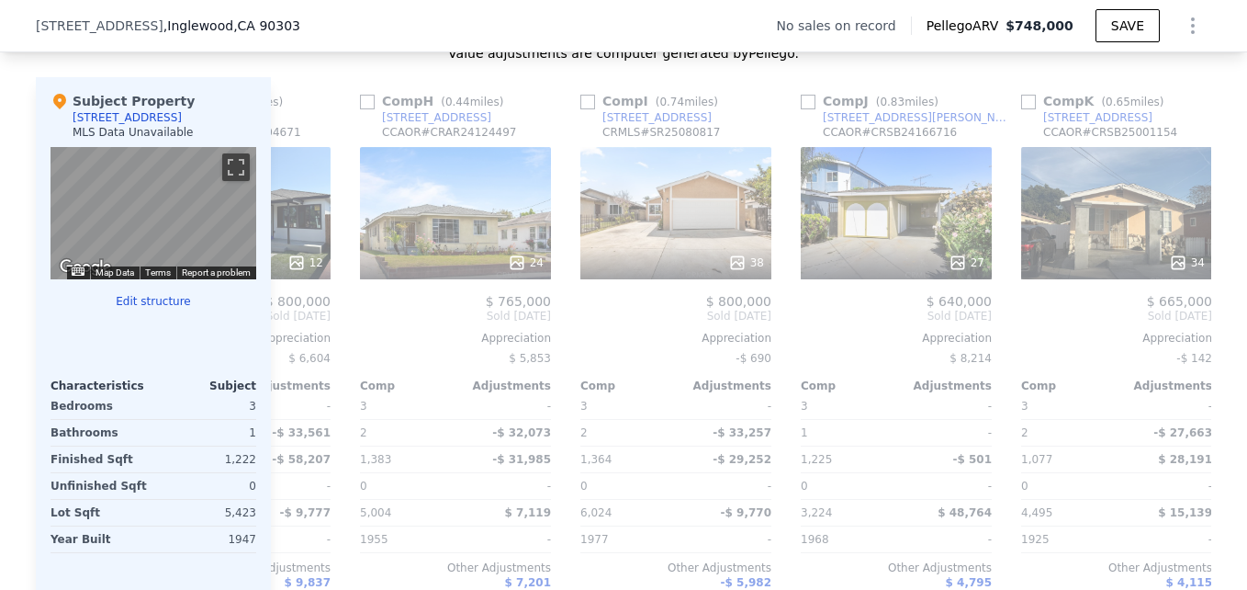
scroll to position [0, 1478]
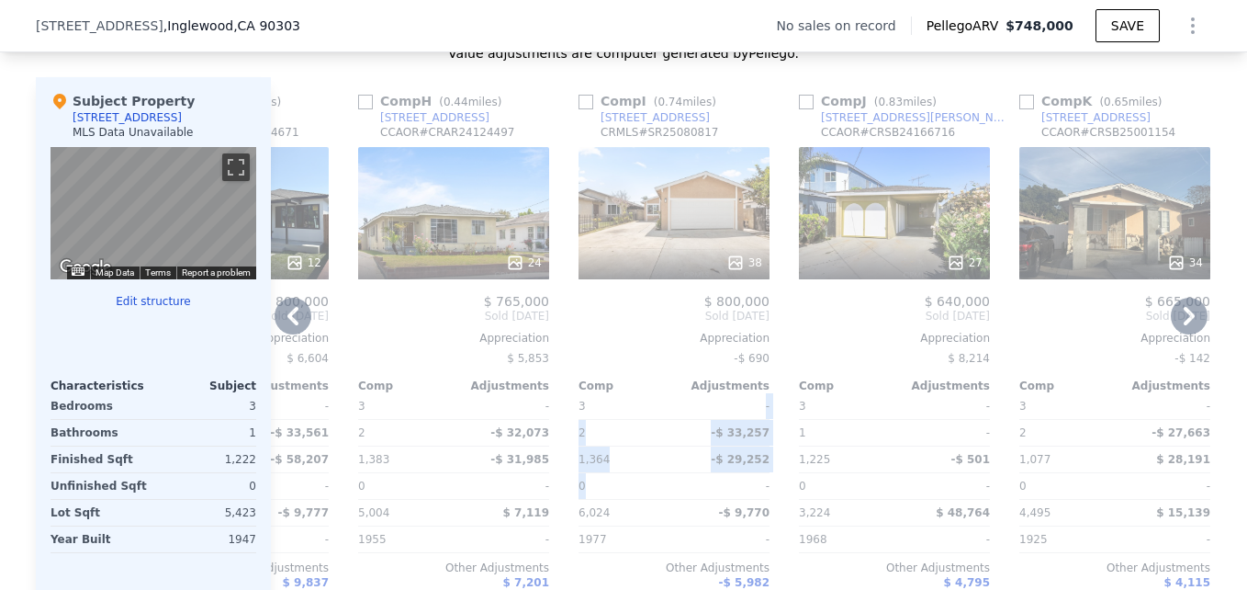
drag, startPoint x: 634, startPoint y: 433, endPoint x: 643, endPoint y: 511, distance: 79.5
click at [643, 511] on div "$ 800,000 Sold May 2025 Appreciation -$ 690 Comp Adjustments 3 - 2 -$ 33,257 1,…" at bounding box center [674, 460] width 191 height 332
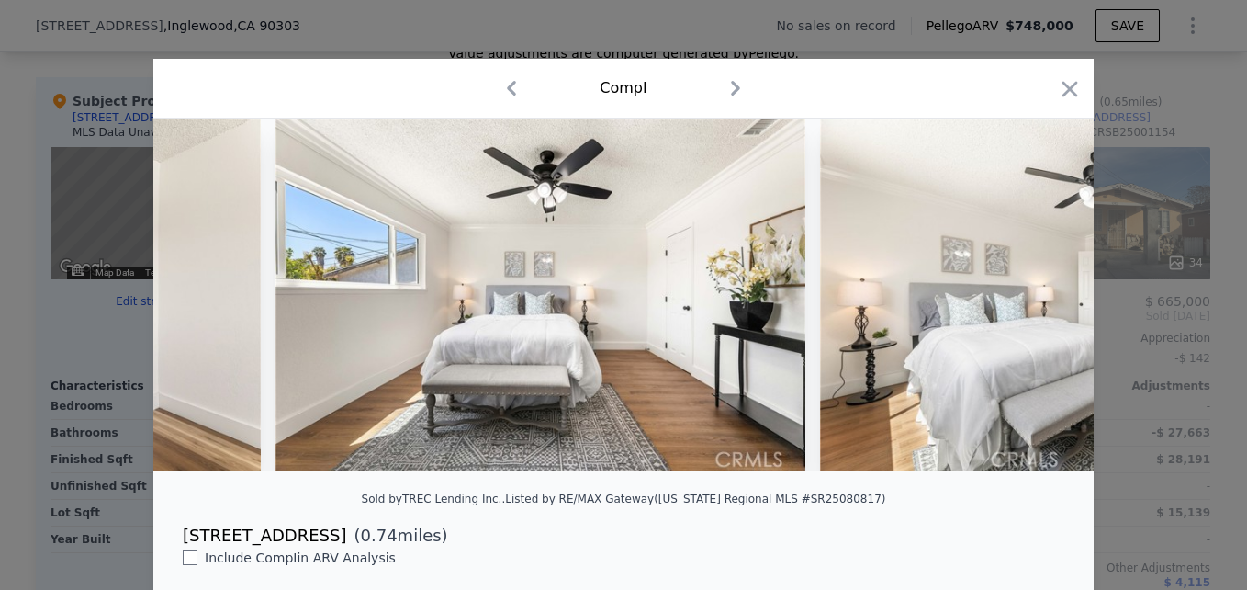
scroll to position [0, 14612]
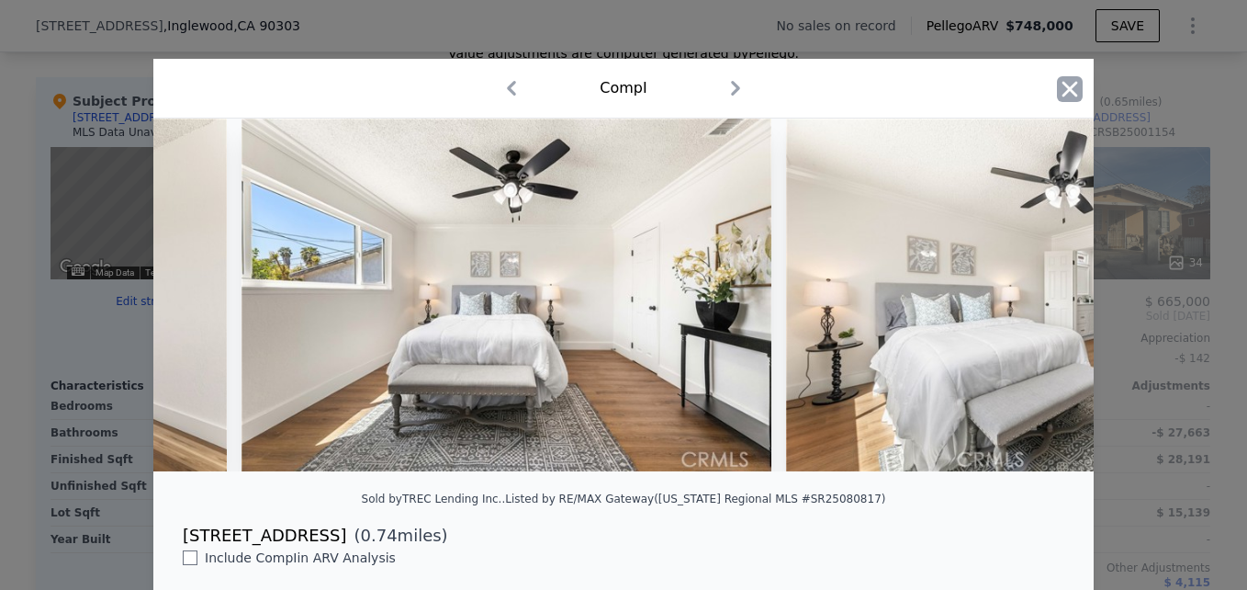
click at [1066, 89] on icon "button" at bounding box center [1070, 89] width 26 height 26
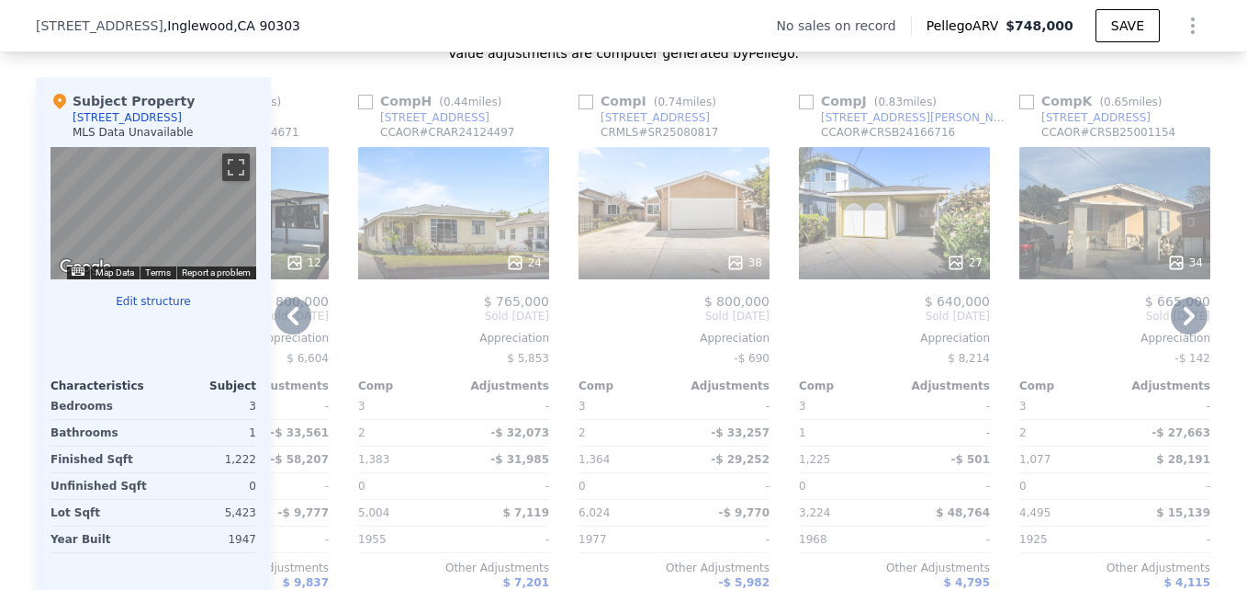
click at [673, 345] on div "Appreciation" at bounding box center [674, 338] width 191 height 15
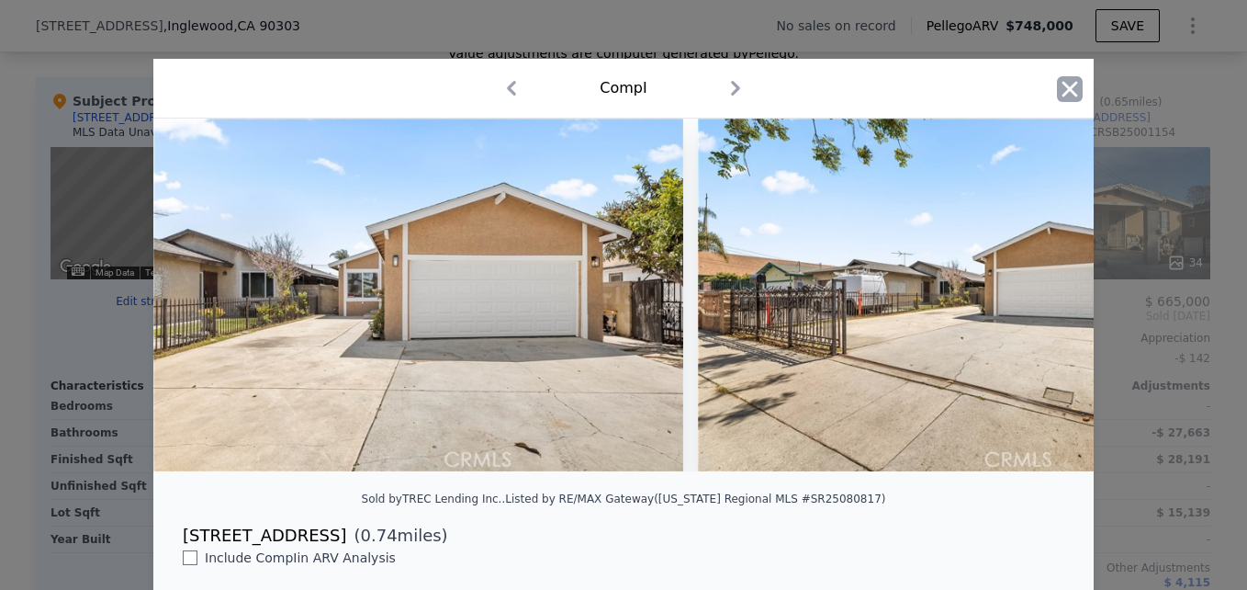
click at [1057, 85] on icon "button" at bounding box center [1070, 89] width 26 height 26
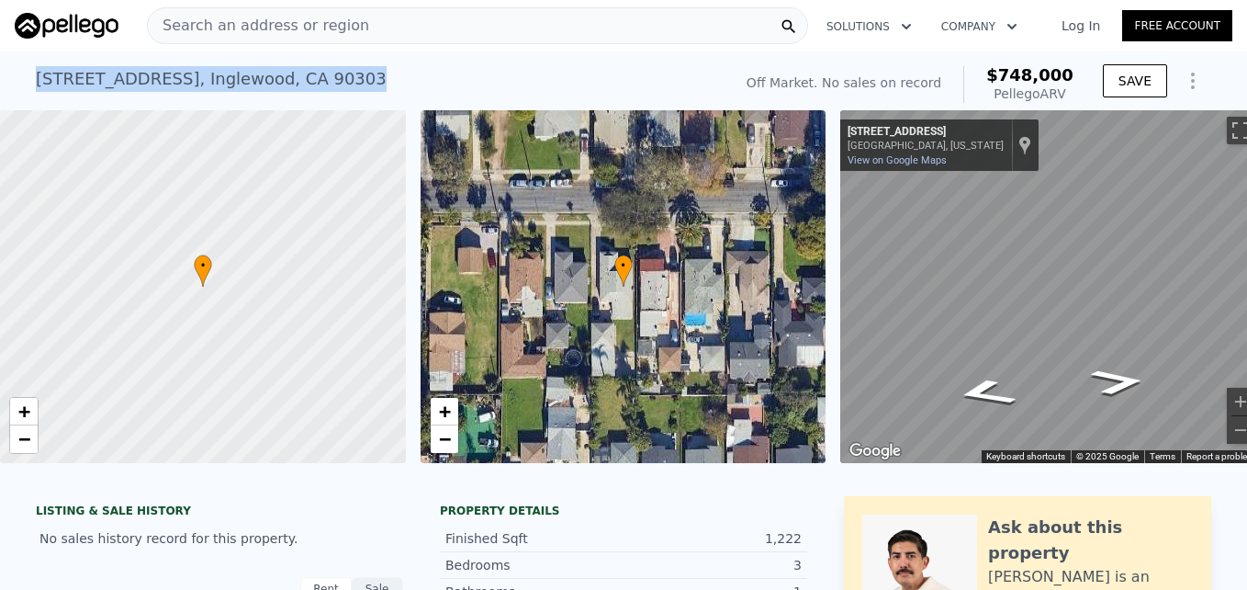
drag, startPoint x: 26, startPoint y: 87, endPoint x: 334, endPoint y: 74, distance: 308.8
click at [334, 74] on div "3848 W 112th St , Inglewood , CA 90303 No sales on record (~ARV $748k ) Off Mar…" at bounding box center [623, 80] width 1247 height 59
drag, startPoint x: 334, startPoint y: 74, endPoint x: 299, endPoint y: 83, distance: 35.9
copy div "3848 W 112th St , Inglewood , CA 90303"
